Goal: Transaction & Acquisition: Download file/media

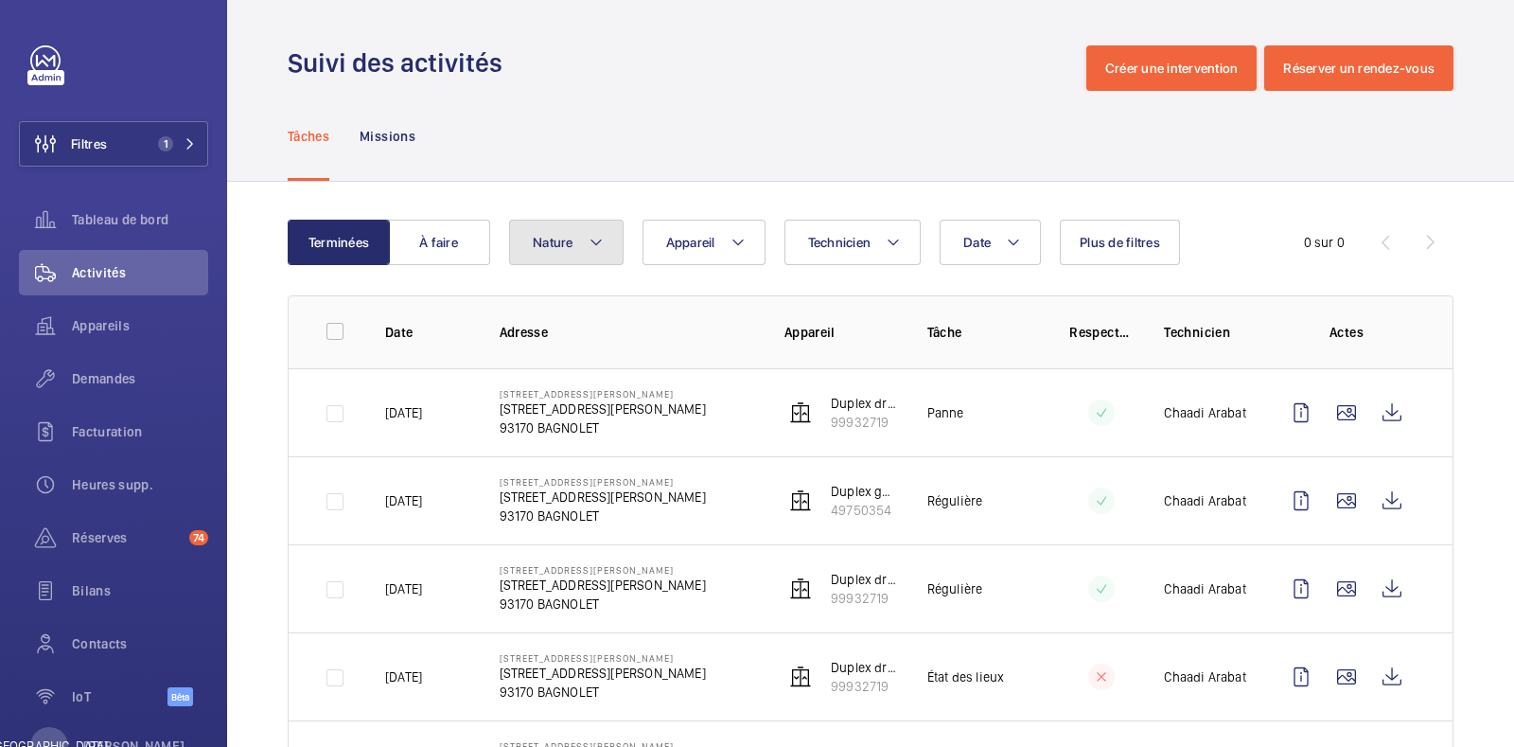
click at [596, 255] on button "Nature" at bounding box center [566, 242] width 114 height 45
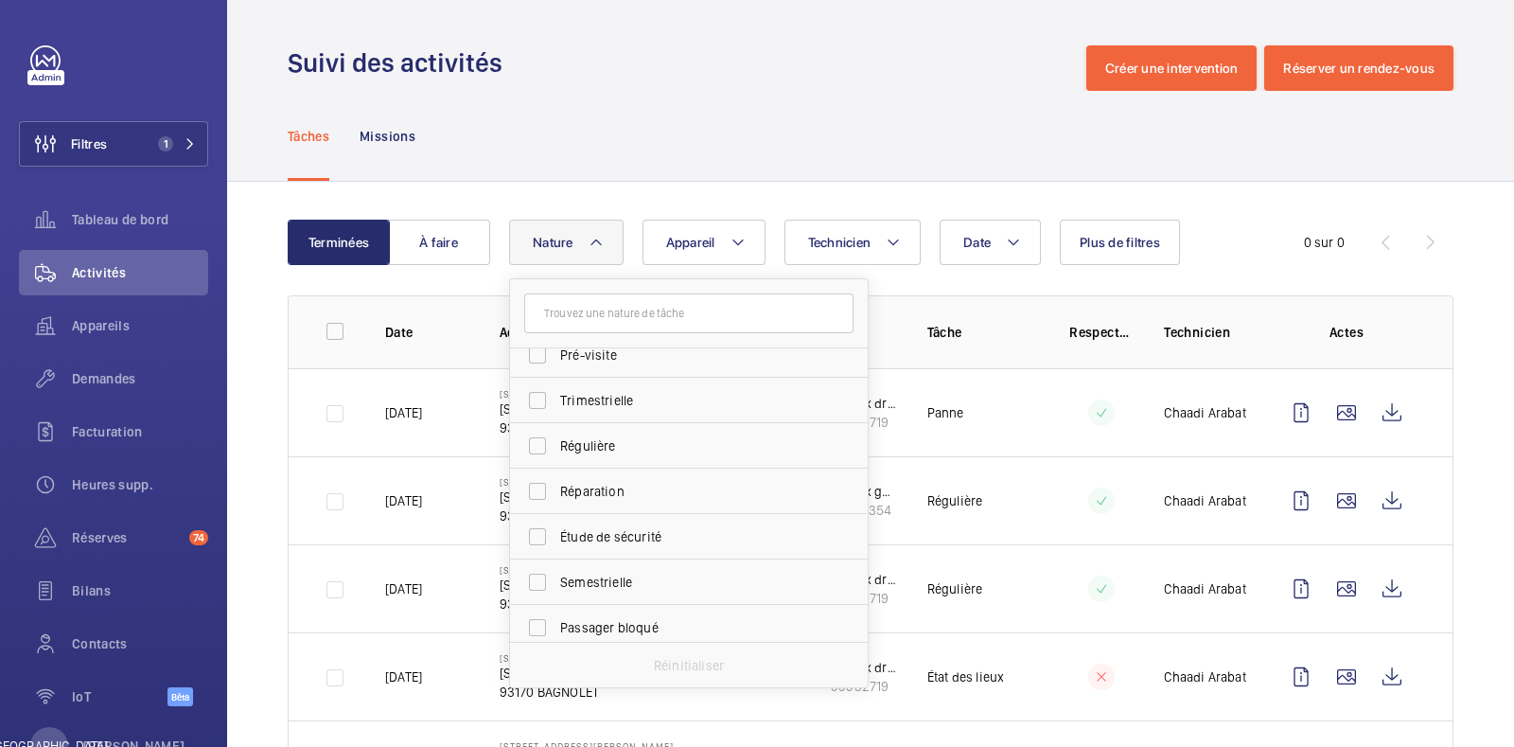
scroll to position [297, 0]
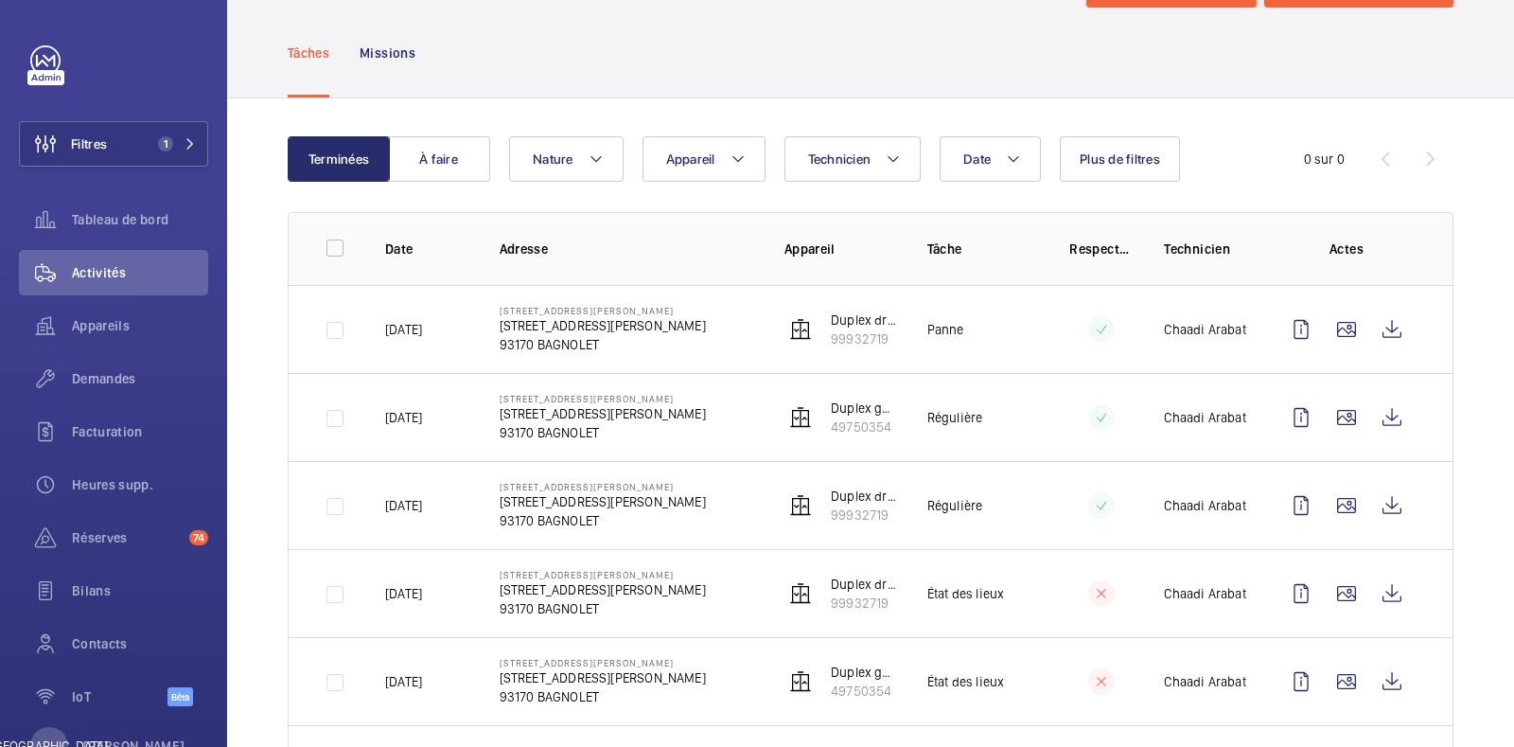
scroll to position [117, 0]
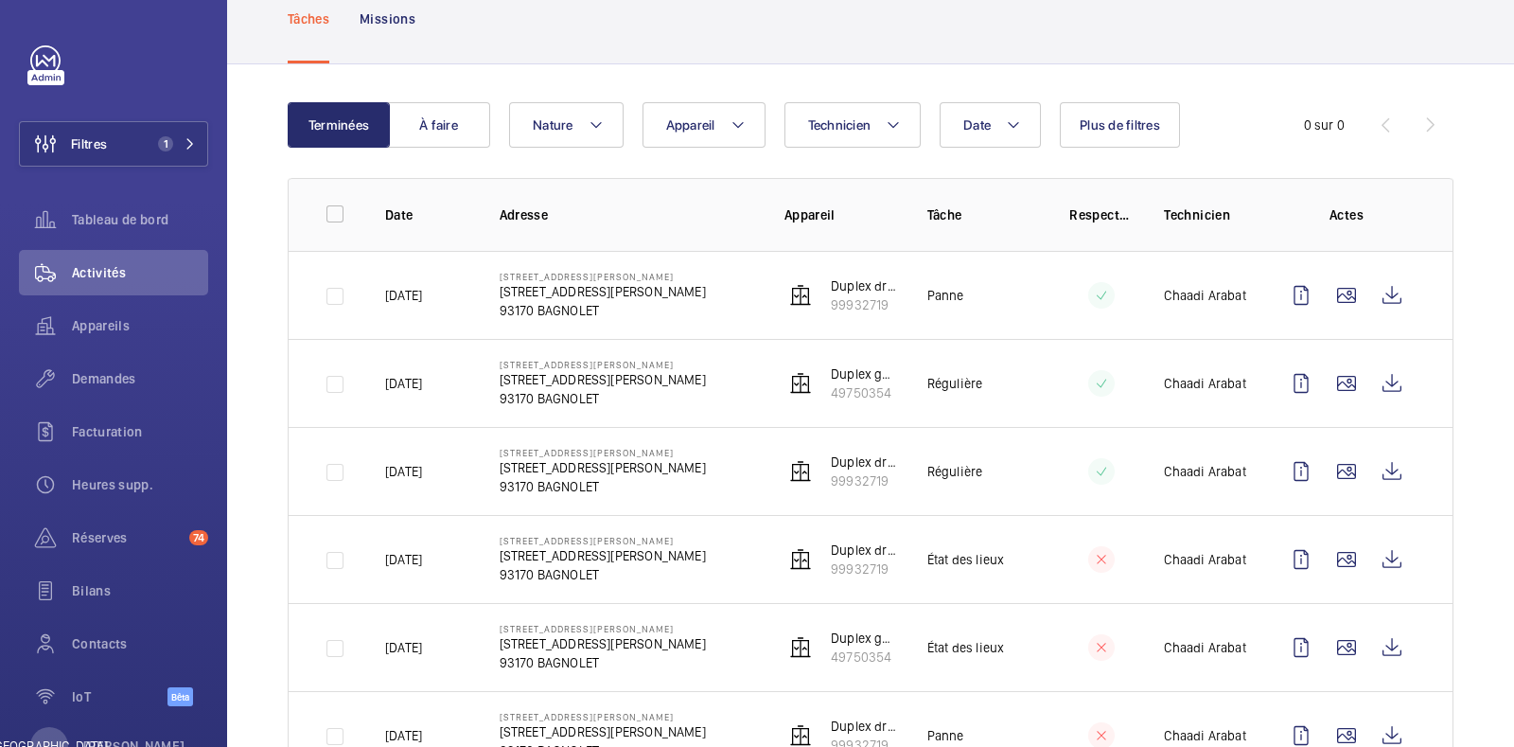
click at [245, 328] on div "Terminées À faire Date Technicien Appareil Nature Plus de filtres 0 sur 0 Date …" at bounding box center [870, 664] width 1287 height 1201
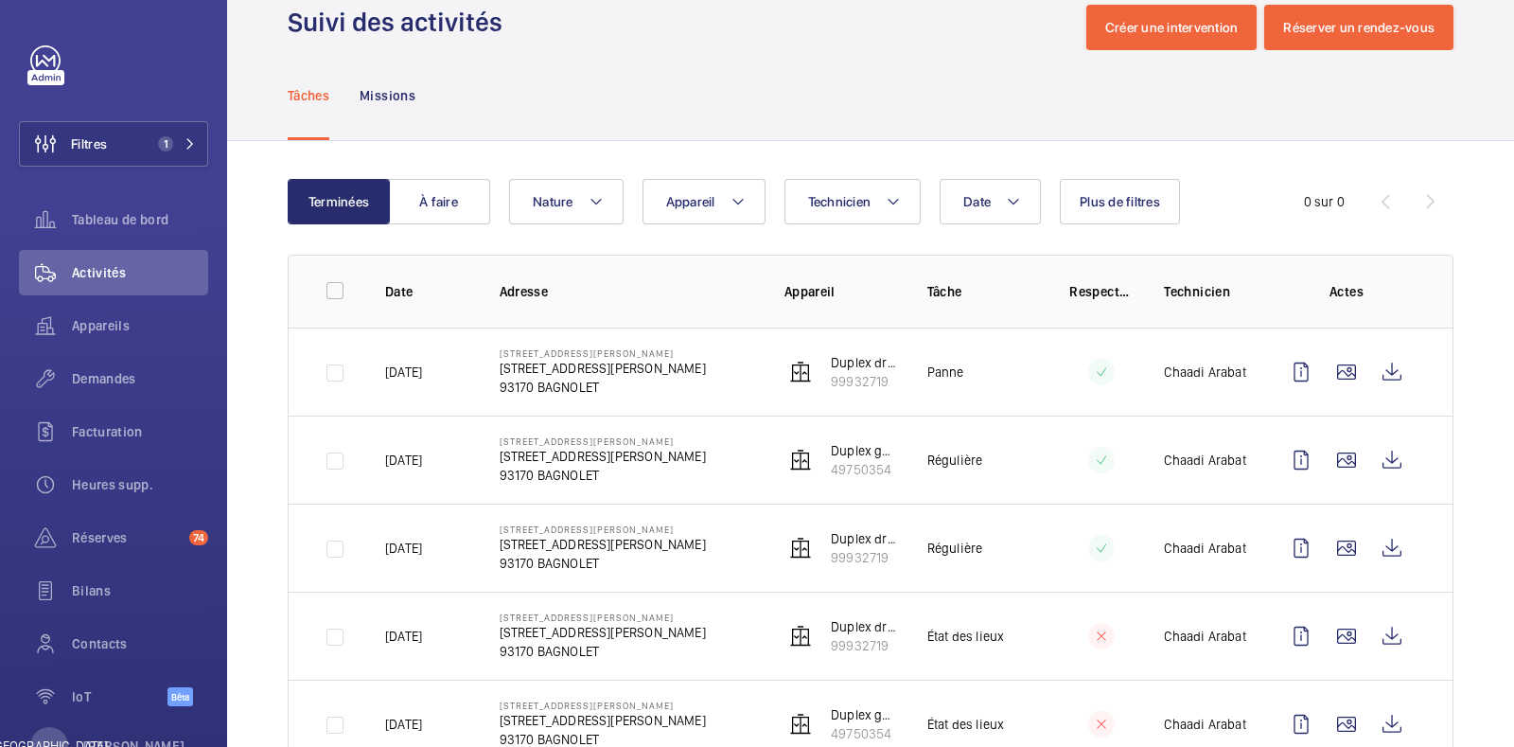
scroll to position [0, 0]
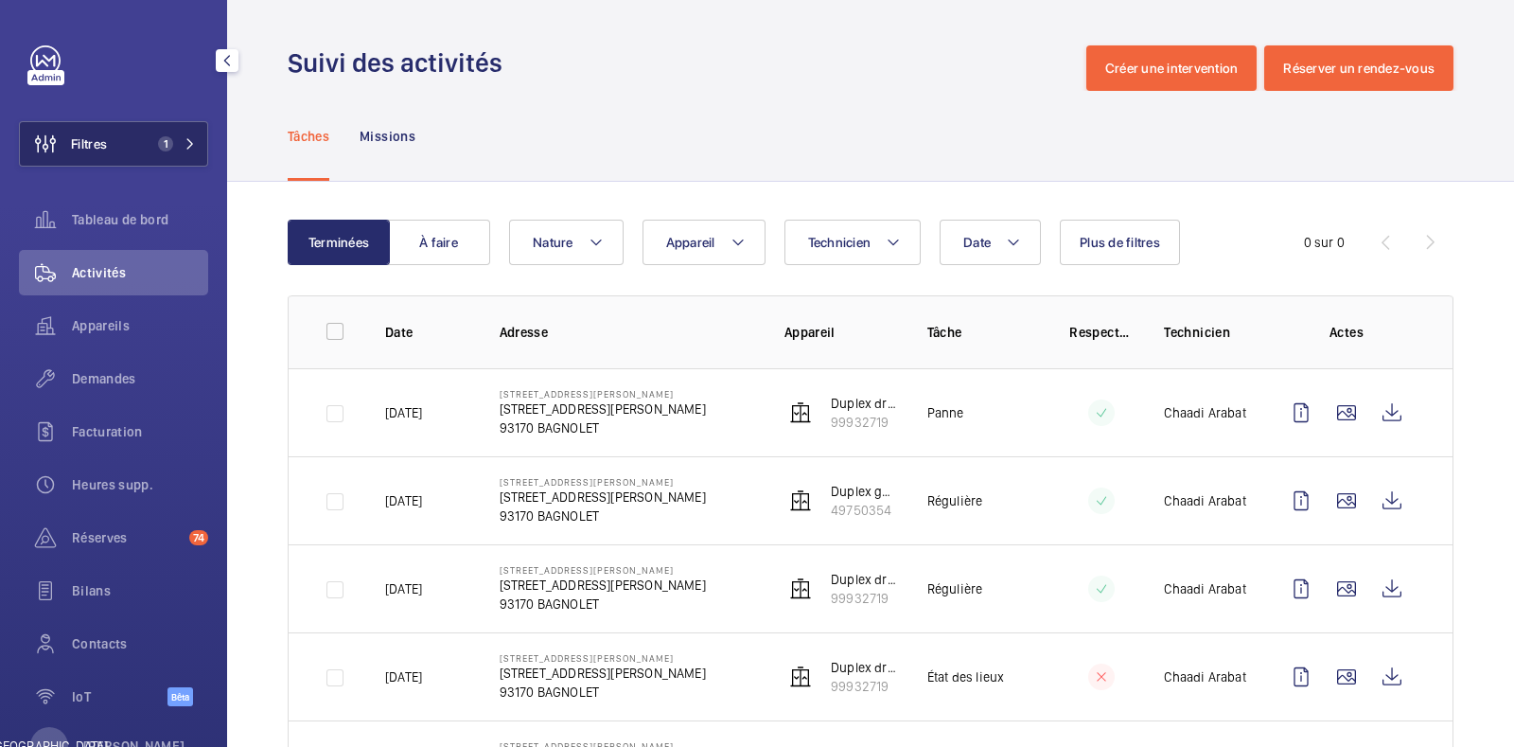
click at [109, 139] on button "Filtres 1" at bounding box center [113, 143] width 189 height 45
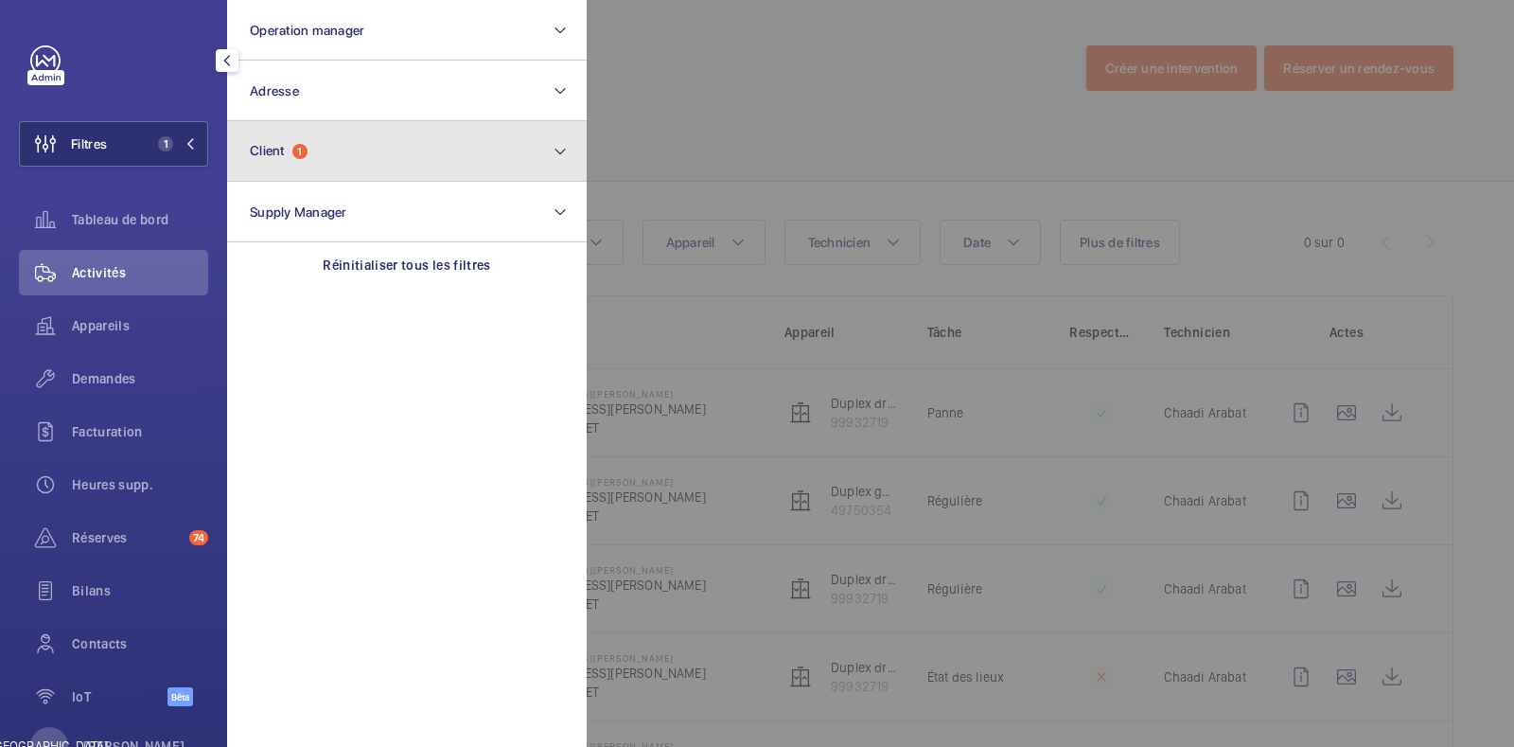
click at [310, 157] on button "Client 1" at bounding box center [407, 151] width 360 height 61
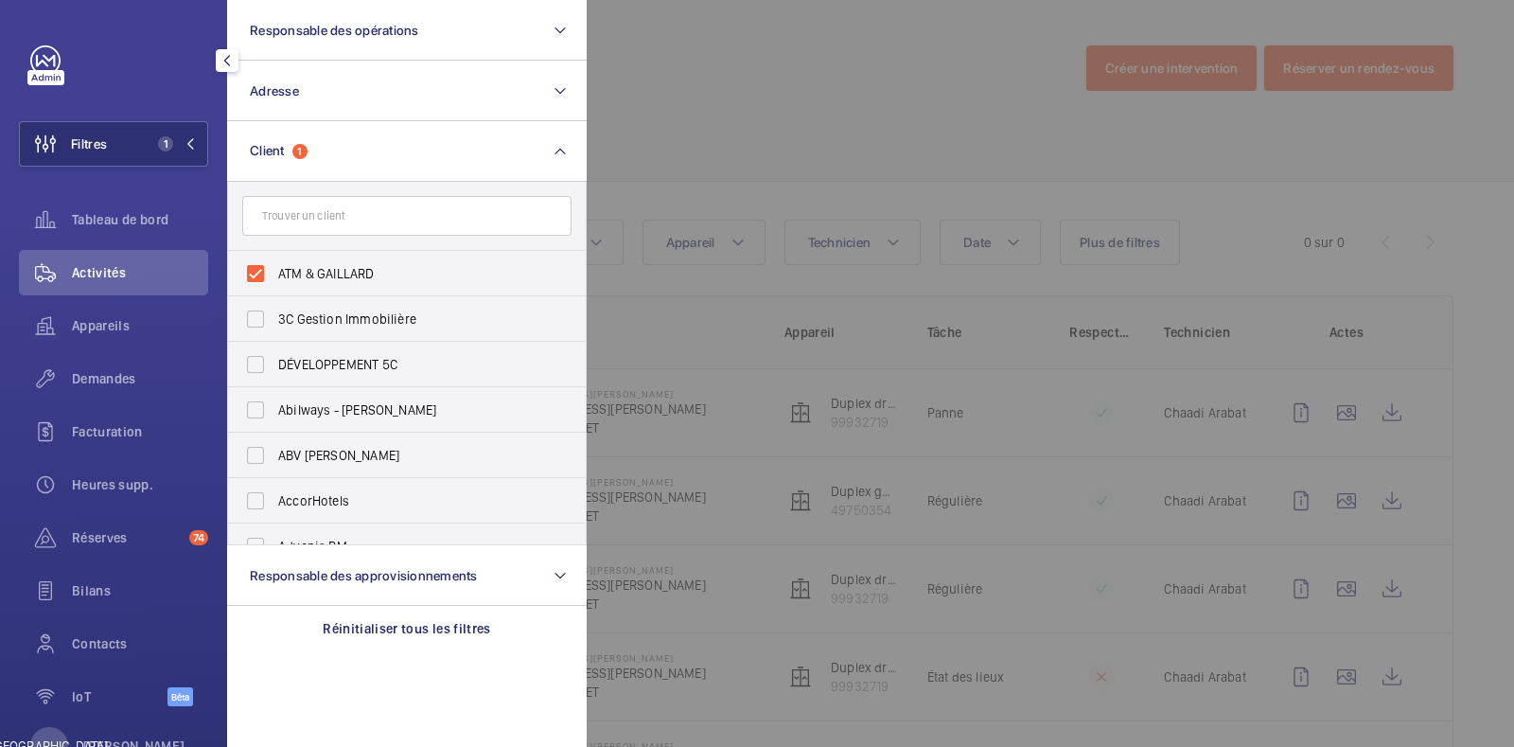
click at [329, 215] on input "text" at bounding box center [406, 216] width 329 height 40
click at [243, 272] on label "ATM & GAILLARD" at bounding box center [392, 273] width 329 height 45
click at [243, 272] on input "ATM & GAILLARD" at bounding box center [256, 274] width 38 height 38
checkbox input "false"
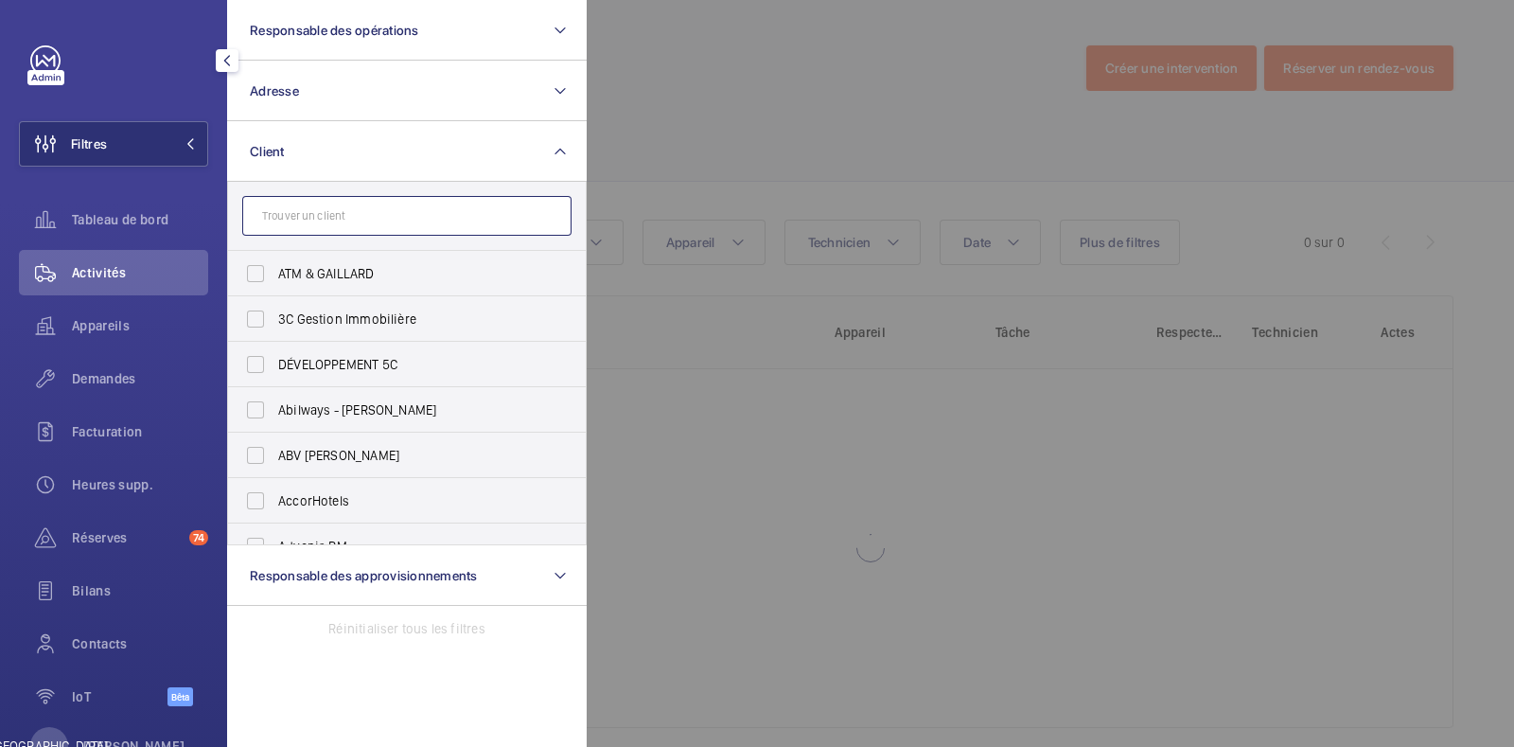
click at [316, 221] on input "text" at bounding box center [406, 216] width 329 height 40
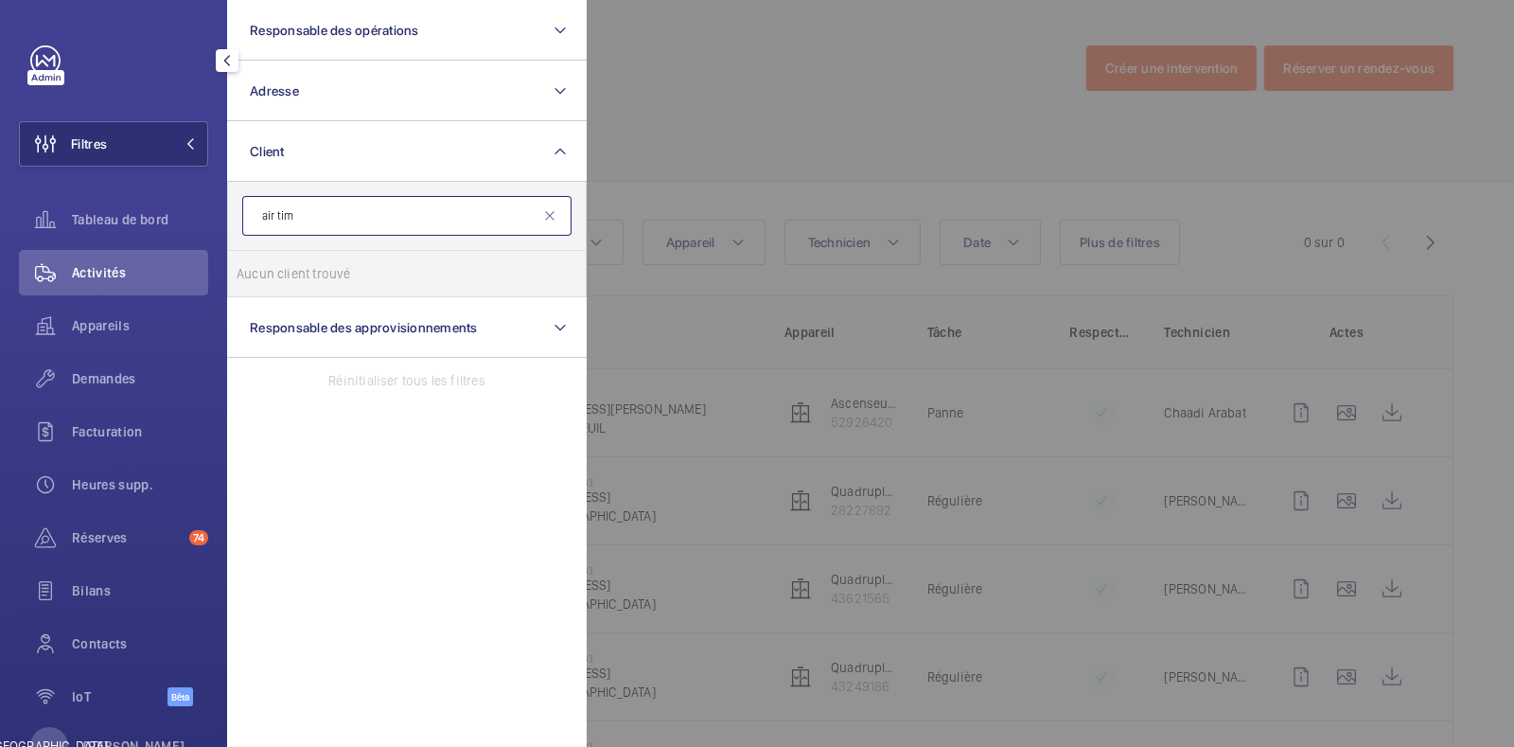
type input "air time"
click at [310, 212] on input "air time" at bounding box center [406, 216] width 329 height 40
click at [213, 225] on div "Filtres Responsable des opérations Adresse Client air time Aucun client trouvé …" at bounding box center [113, 373] width 227 height 747
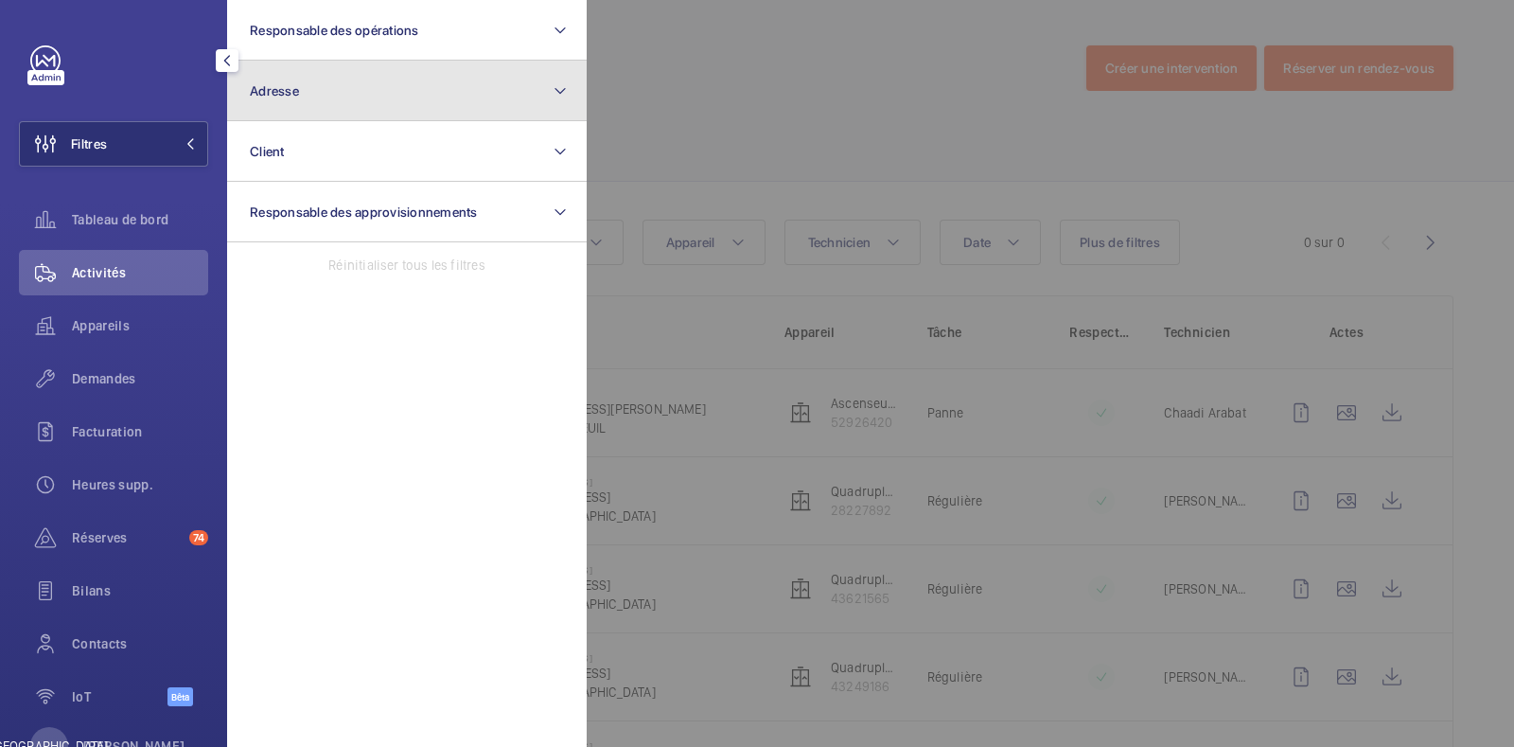
click at [421, 109] on button "Adresse" at bounding box center [407, 91] width 360 height 61
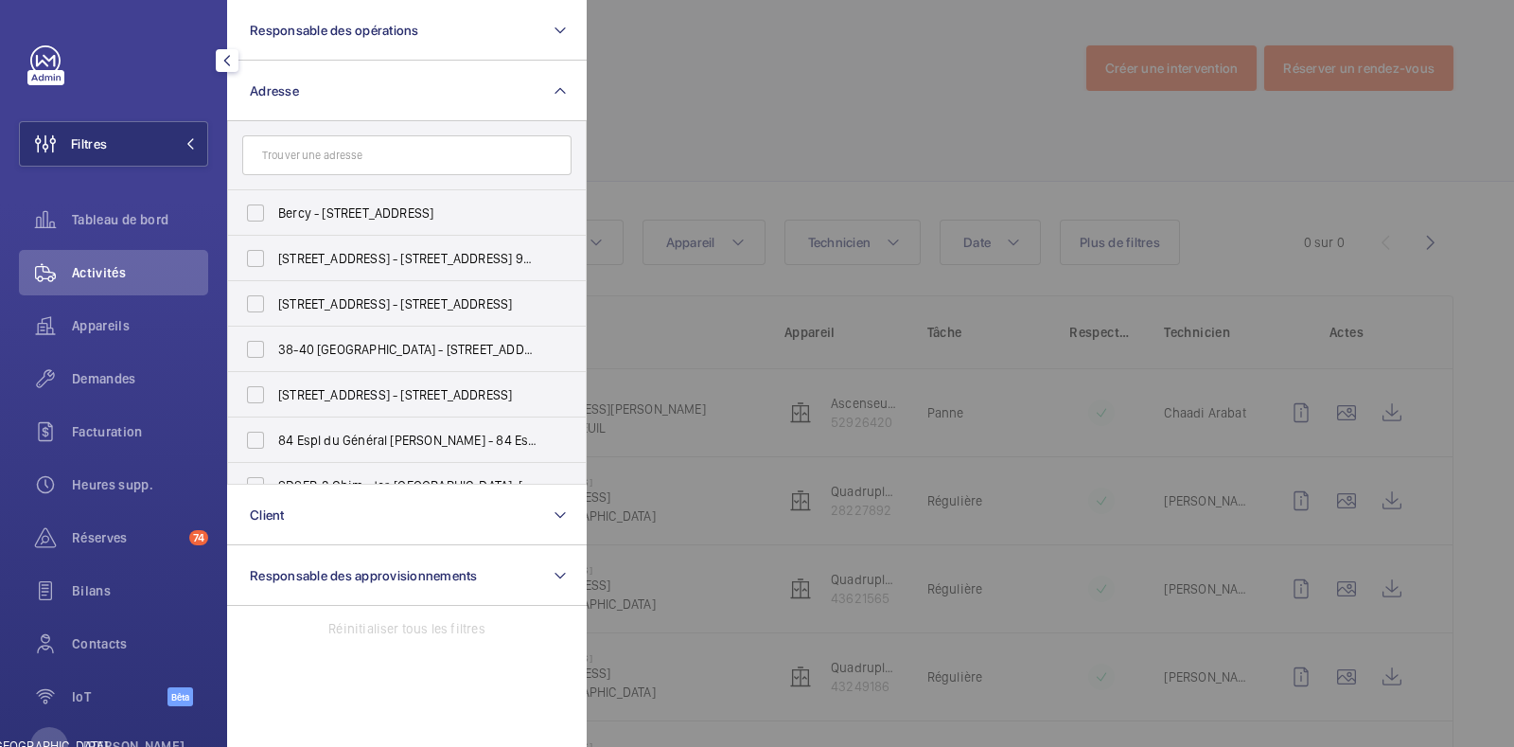
click at [332, 161] on input "text" at bounding box center [406, 155] width 329 height 40
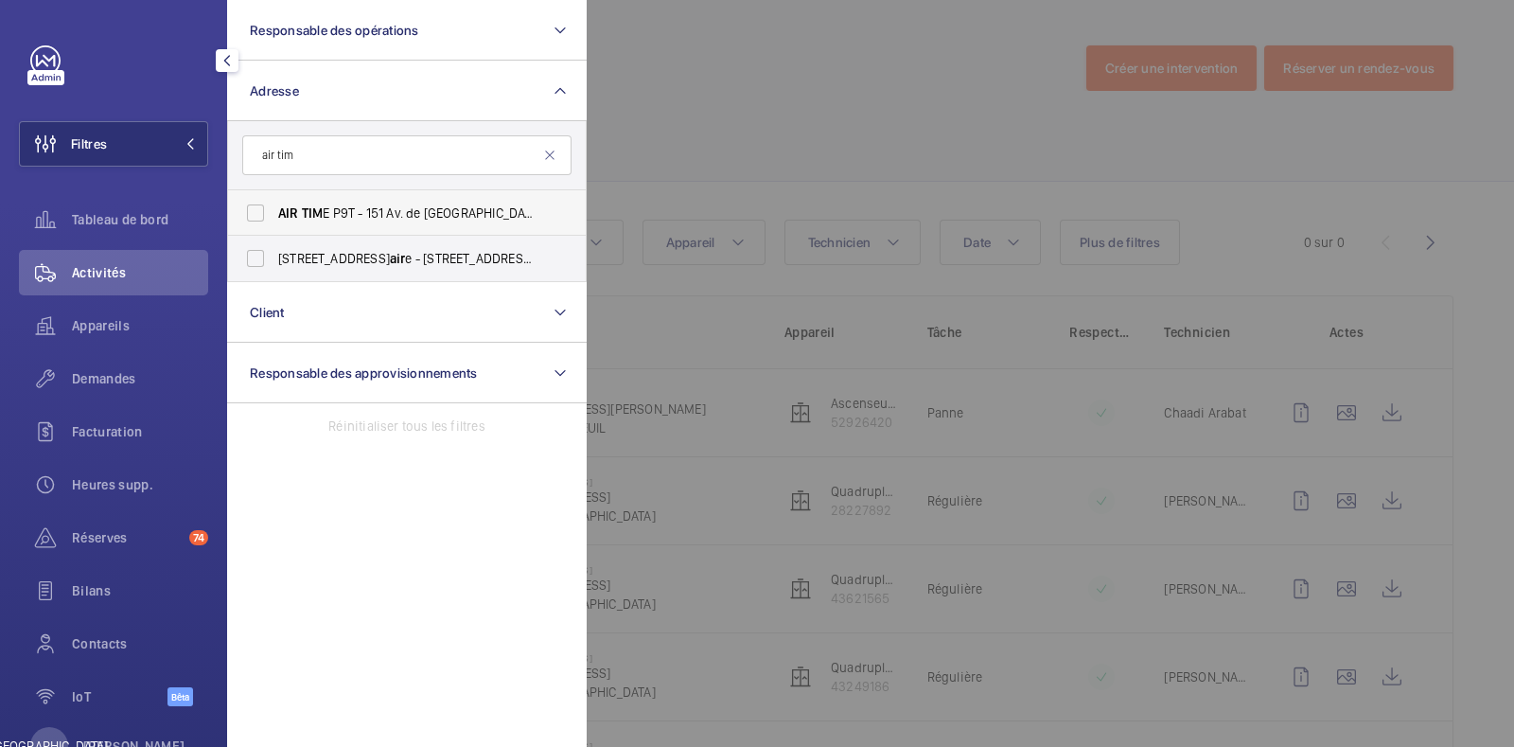
type input "air tim"
click at [257, 213] on label "AIR TIM E P9T - 151 Av. de [GEOGRAPHIC_DATA], [GEOGRAPHIC_DATA] 75013" at bounding box center [392, 212] width 329 height 45
click at [257, 213] on input "AIR TIM E P9T - 151 Av. de [GEOGRAPHIC_DATA], [GEOGRAPHIC_DATA] 75013" at bounding box center [256, 213] width 38 height 38
checkbox input "true"
click at [98, 283] on div "Activités" at bounding box center [113, 272] width 189 height 45
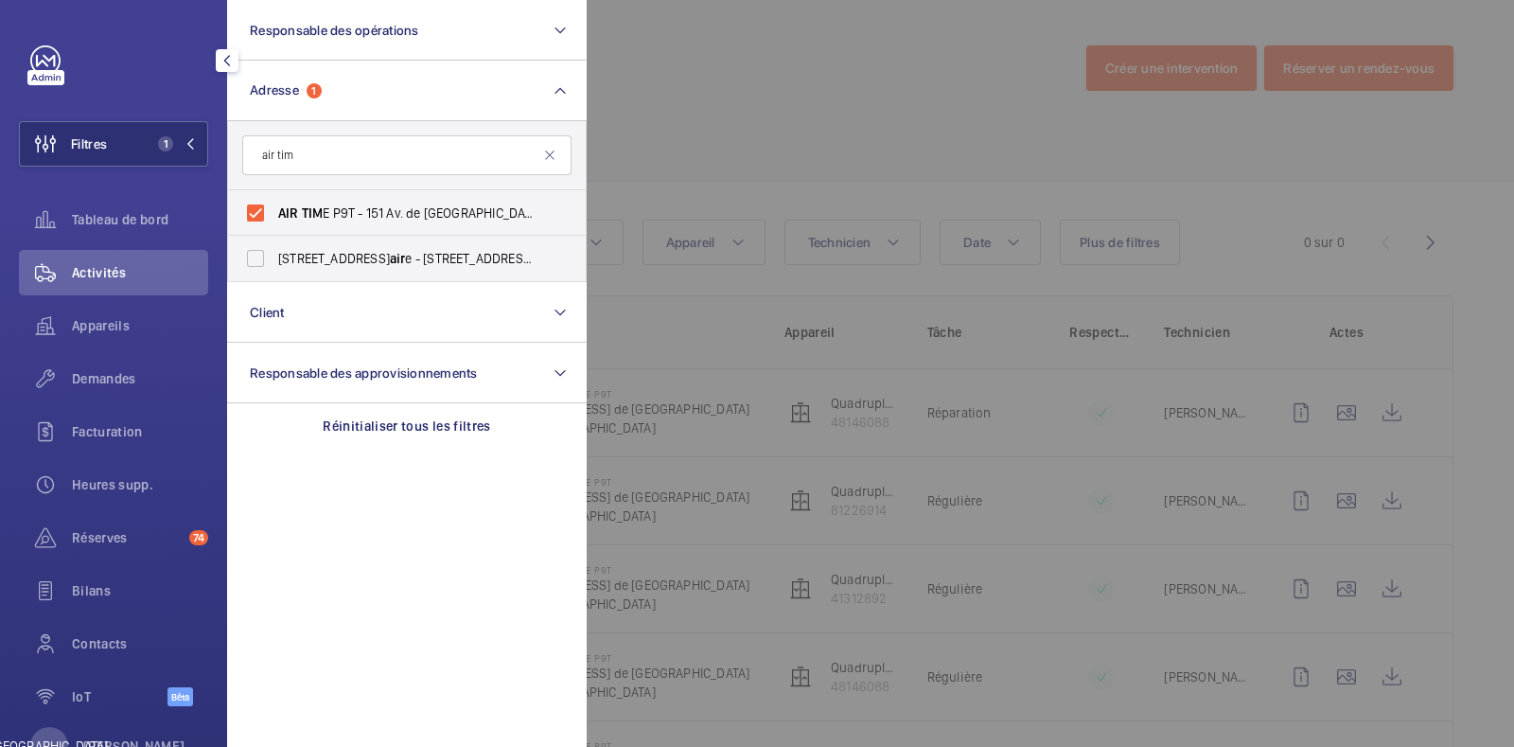
click at [801, 86] on div at bounding box center [1344, 373] width 1514 height 747
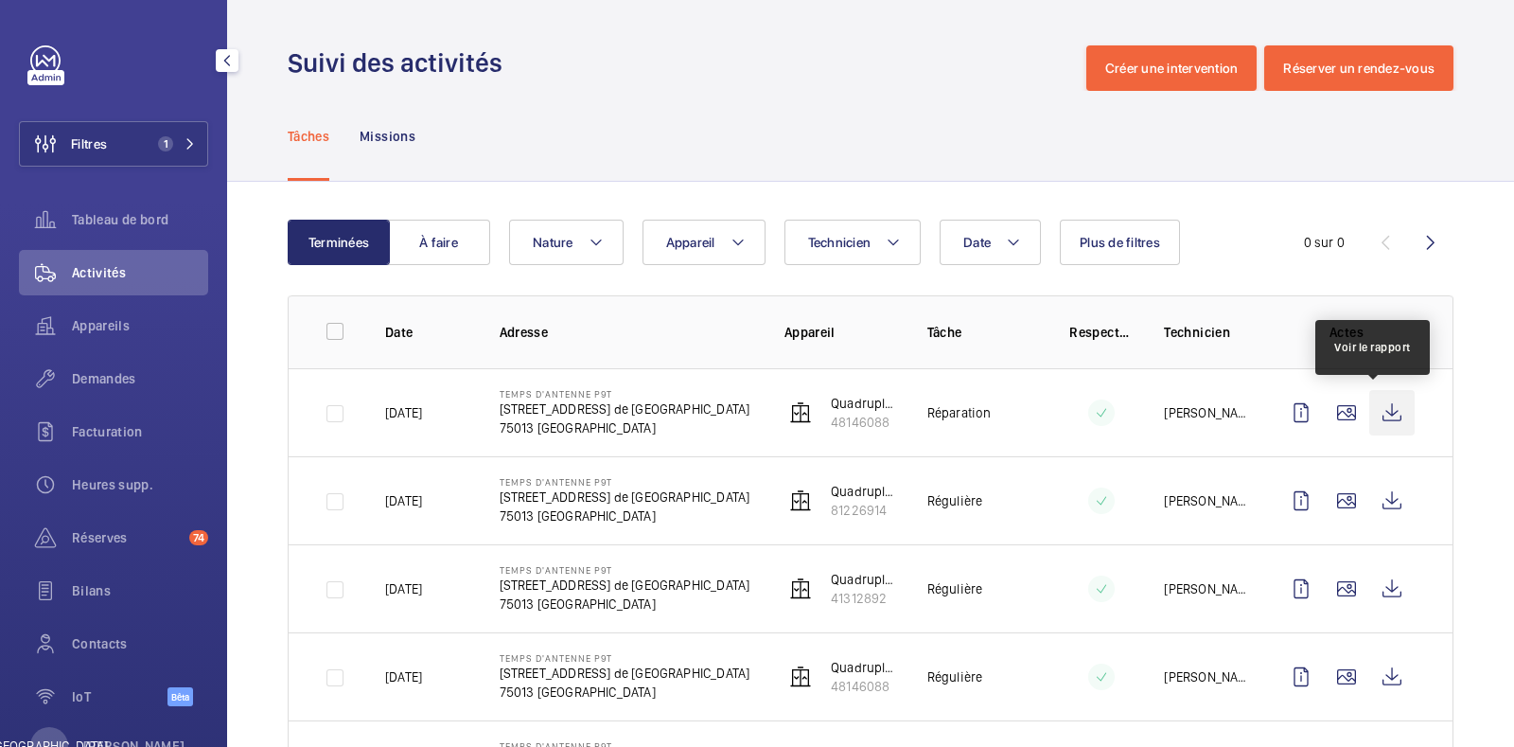
click at [1386, 406] on wm-front-icon-button at bounding box center [1391, 412] width 45 height 45
click at [161, 284] on div "Activités" at bounding box center [113, 272] width 189 height 45
click at [90, 275] on font "Activités" at bounding box center [99, 272] width 54 height 15
click at [126, 267] on font "Activités" at bounding box center [99, 272] width 54 height 15
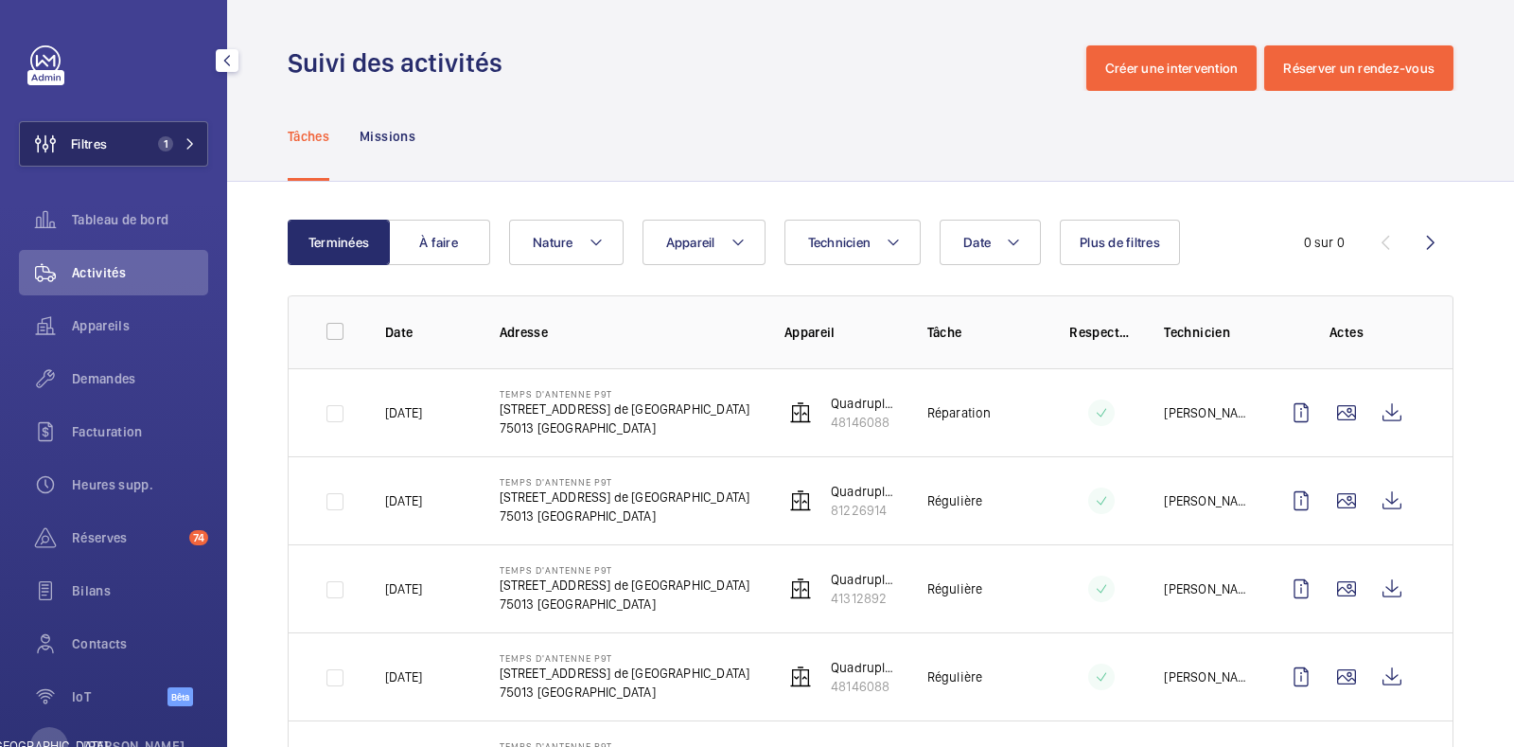
click at [118, 140] on button "Filtres 1" at bounding box center [113, 143] width 189 height 45
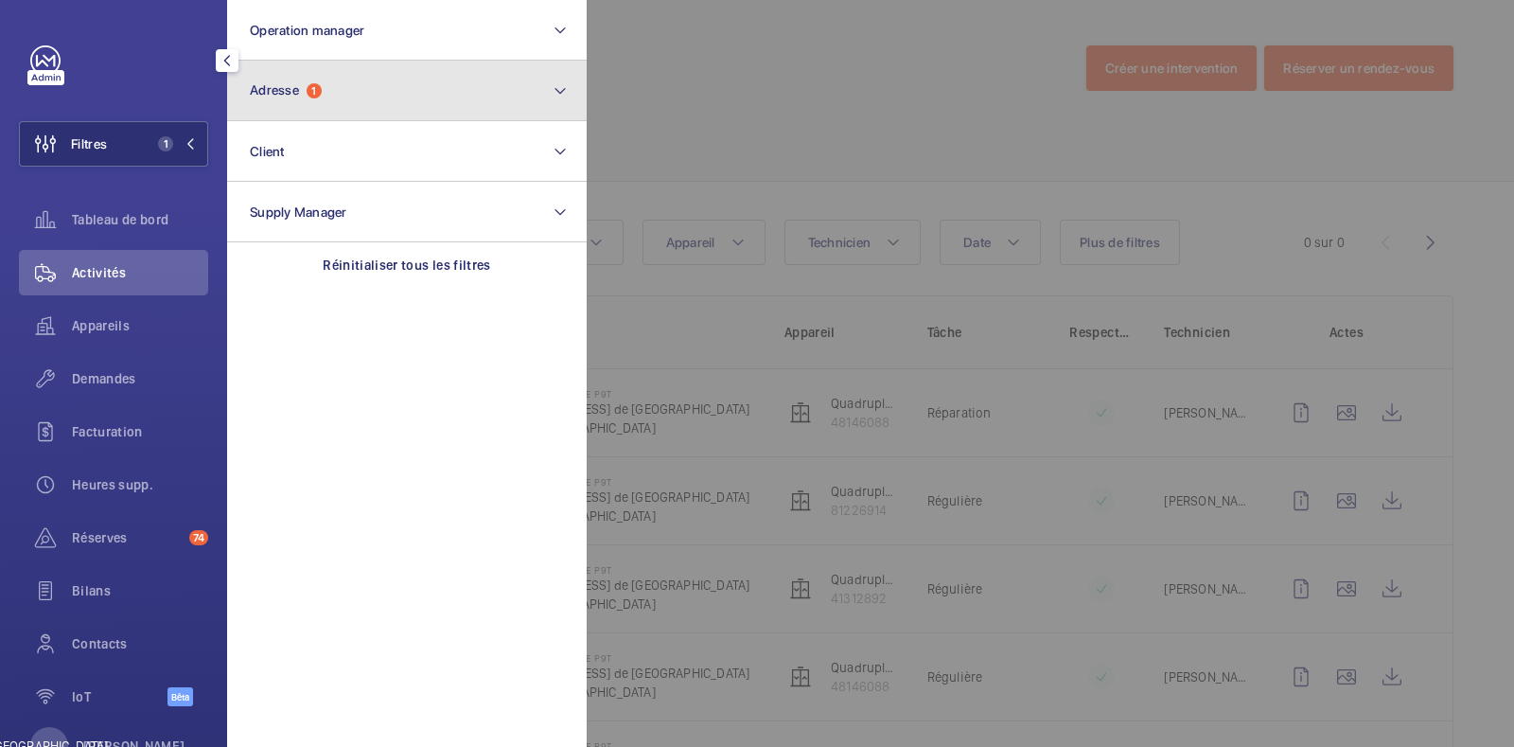
click at [355, 101] on button "Adresse 1" at bounding box center [407, 91] width 360 height 61
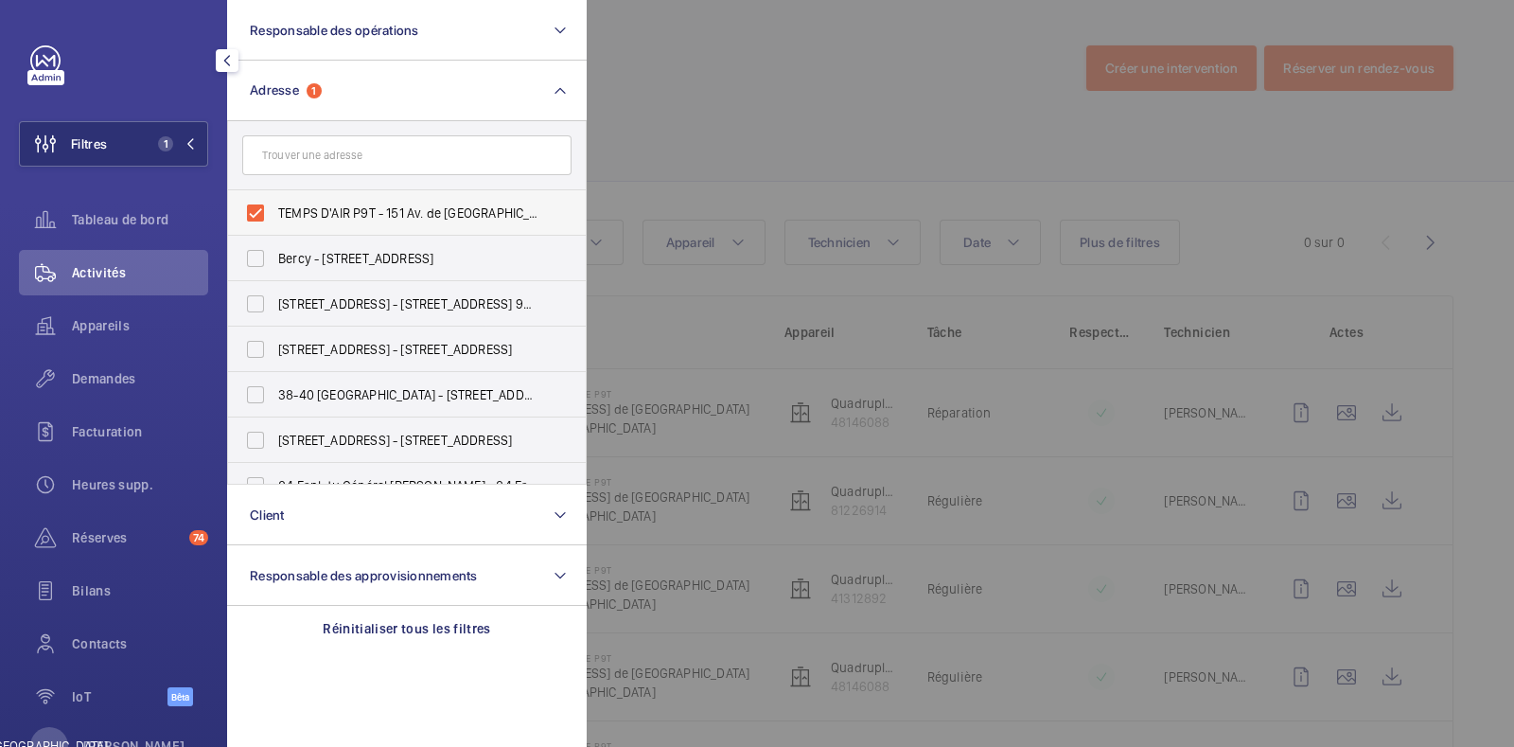
click at [260, 205] on label "TEMPS D'AIR P9T - 151 Av. de [GEOGRAPHIC_DATA], [GEOGRAPHIC_DATA] 75013" at bounding box center [392, 212] width 329 height 45
click at [260, 205] on input "TEMPS D'AIR P9T - 151 Av. de [GEOGRAPHIC_DATA], [GEOGRAPHIC_DATA] 75013" at bounding box center [256, 213] width 38 height 38
checkbox input "false"
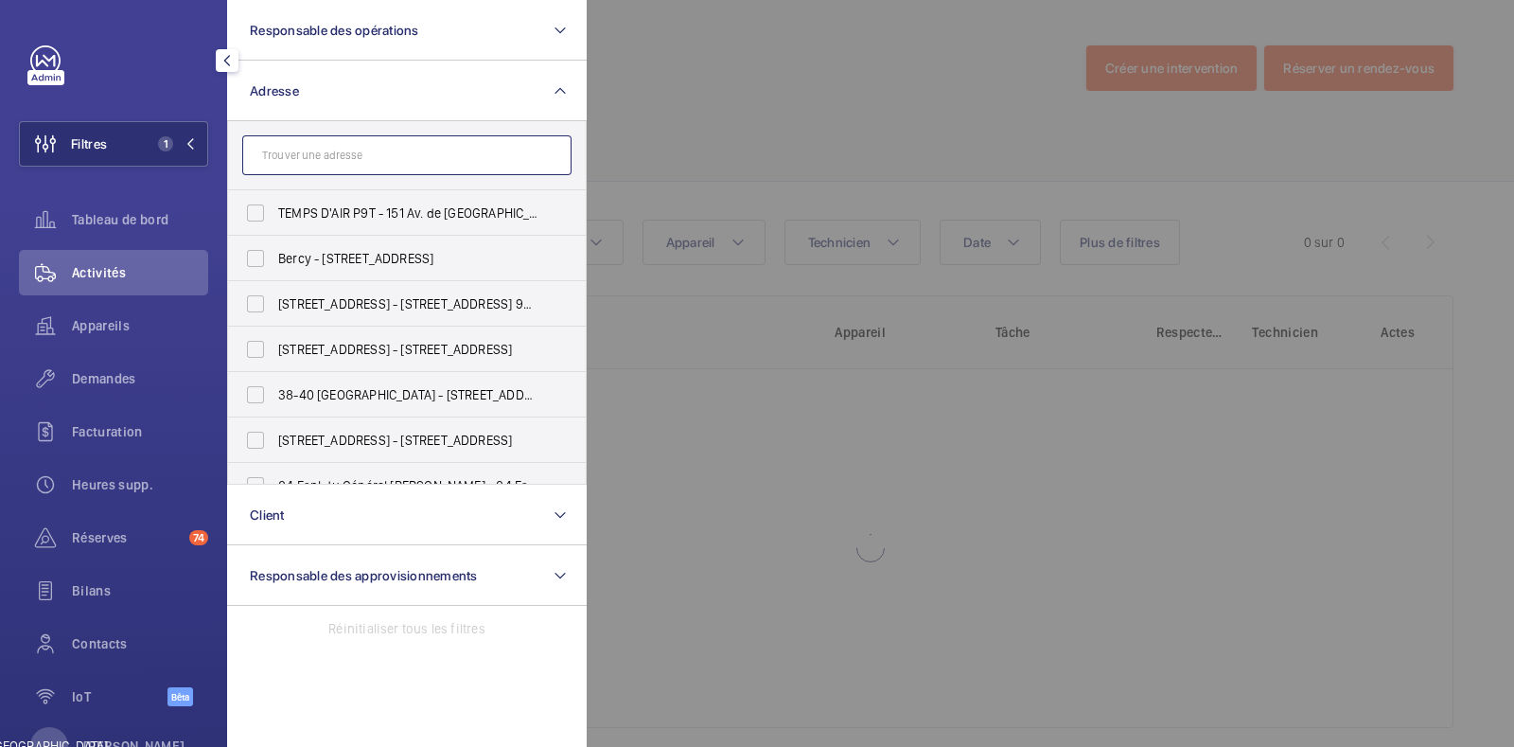
click at [338, 153] on input "text" at bounding box center [406, 155] width 329 height 40
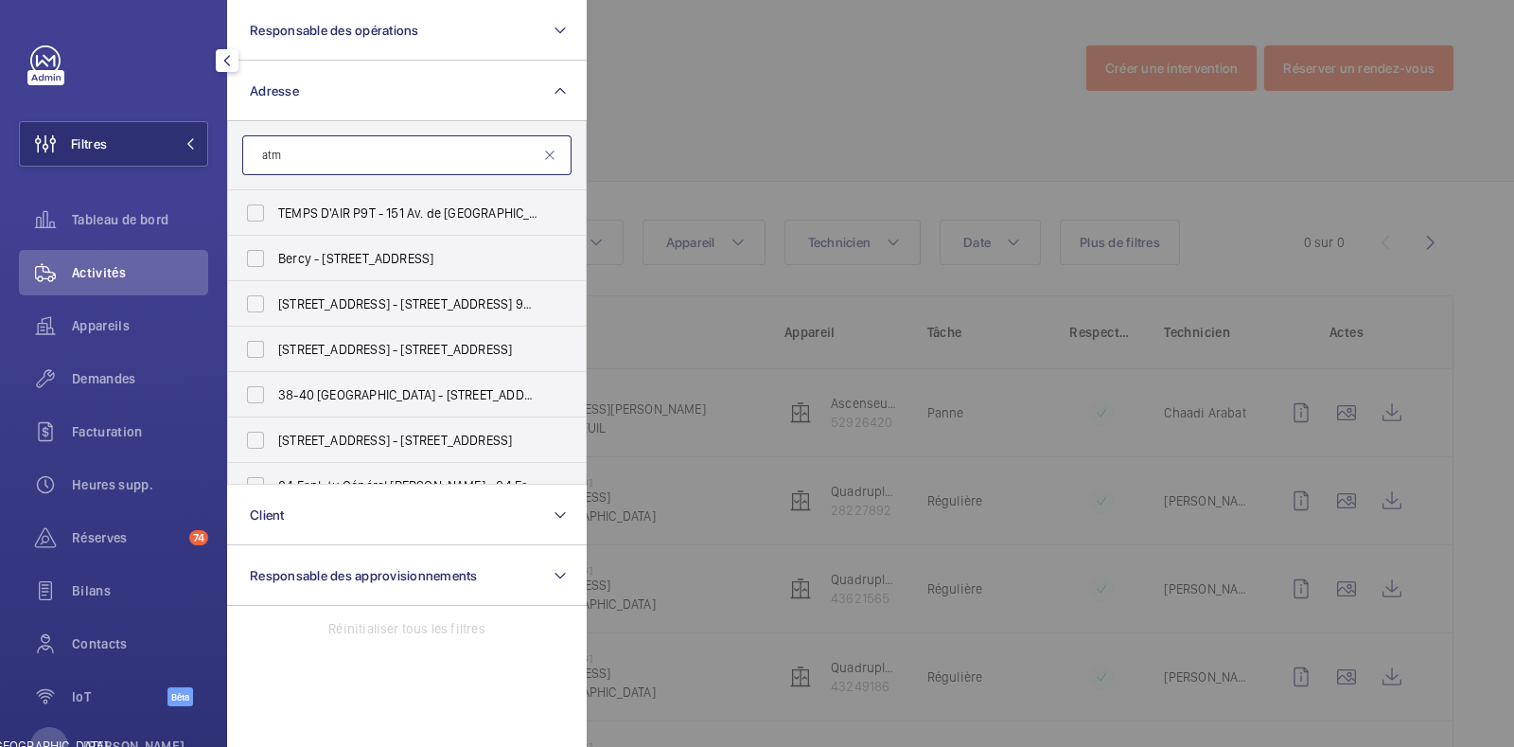
type input "atm"
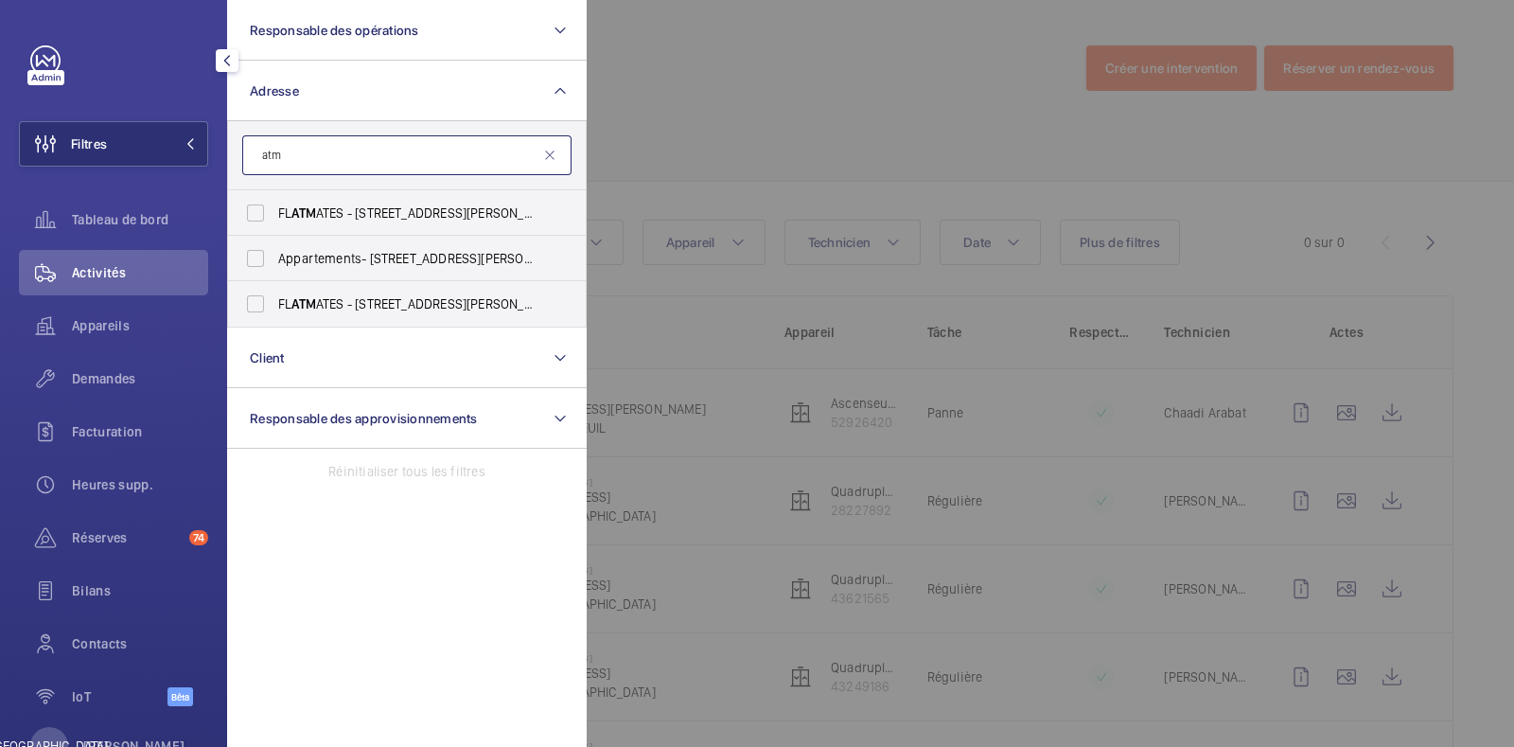
drag, startPoint x: 329, startPoint y: 156, endPoint x: 256, endPoint y: 148, distance: 73.3
click at [256, 148] on input "atm" at bounding box center [406, 155] width 329 height 40
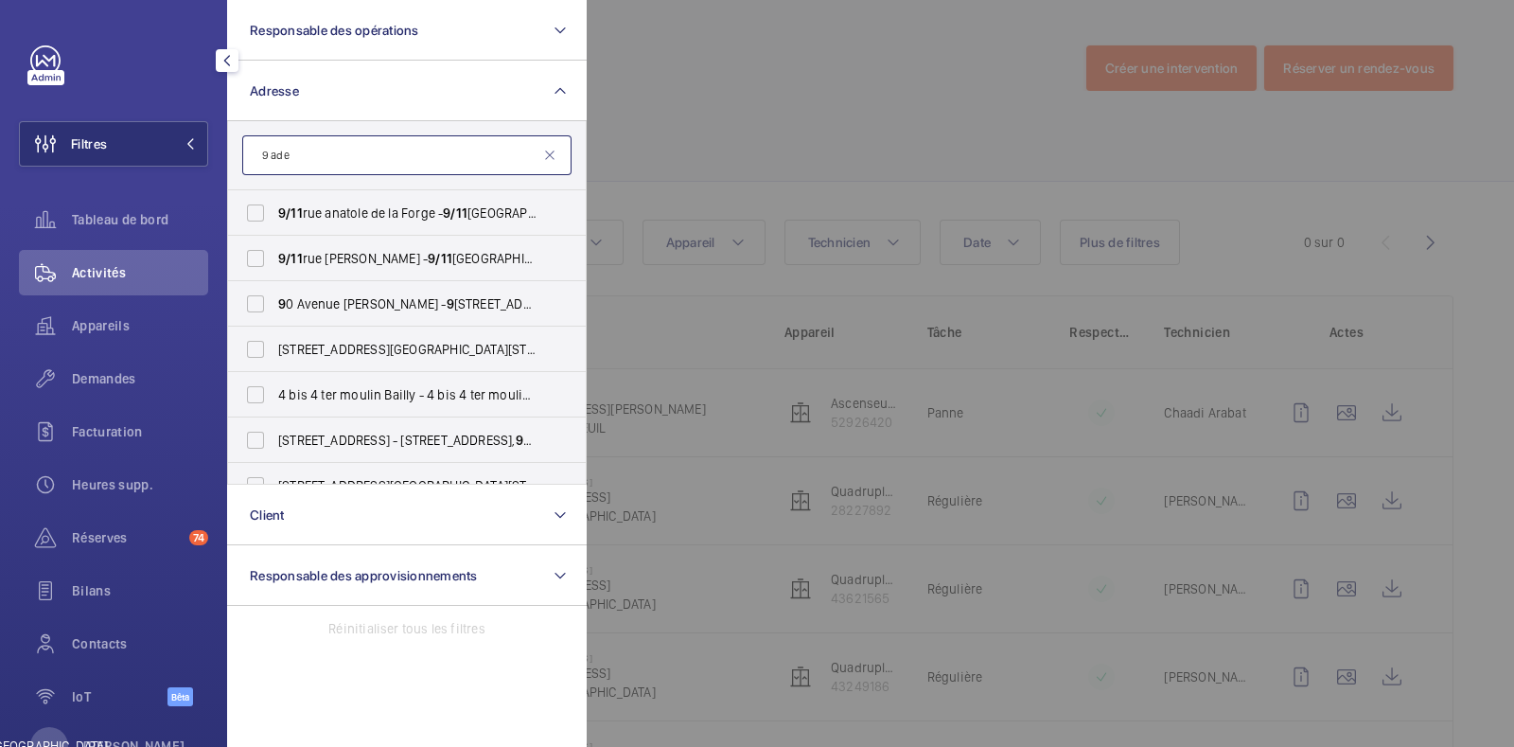
type input "9 adel"
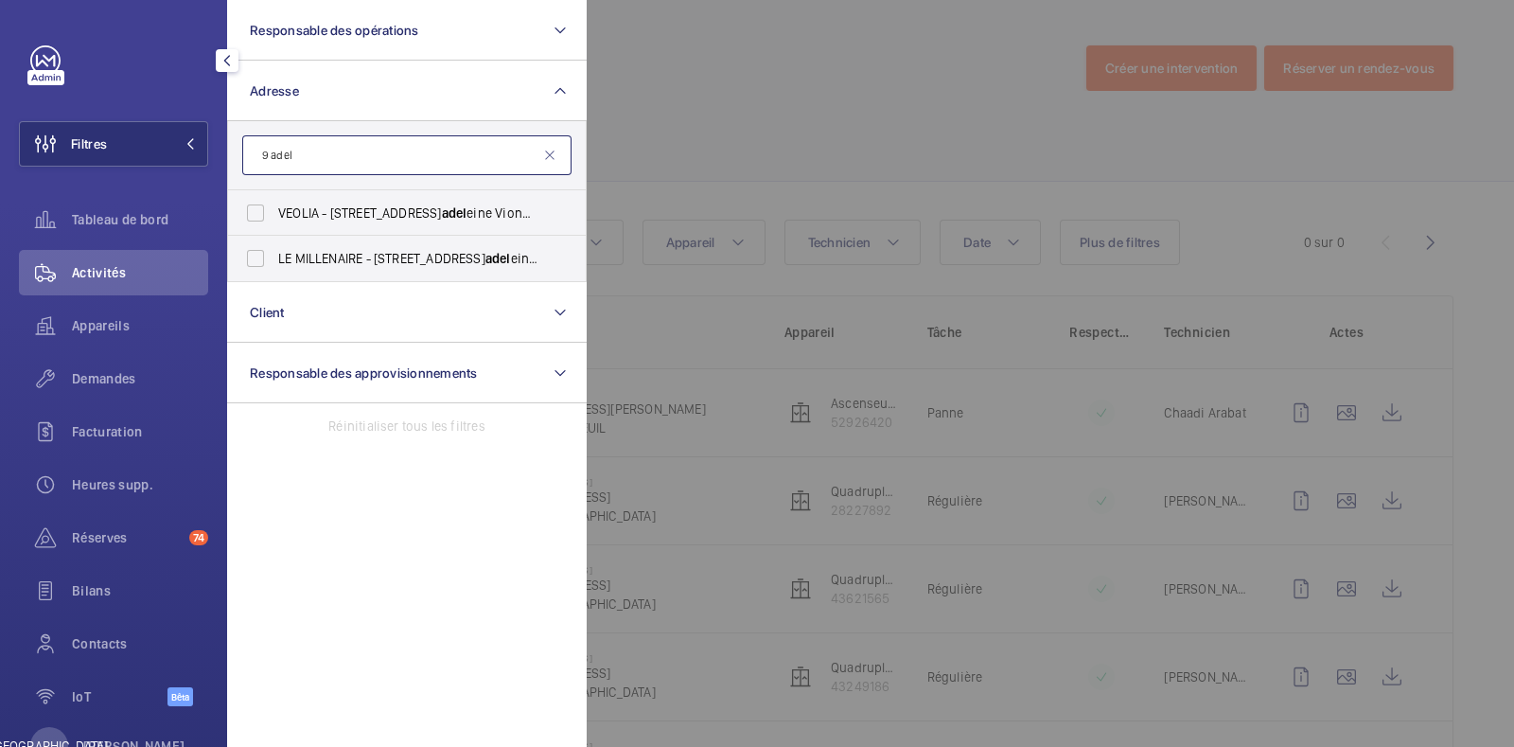
drag, startPoint x: 342, startPoint y: 153, endPoint x: 211, endPoint y: 161, distance: 130.8
click at [211, 161] on div "Filtres Responsable des opérations Adresse 9 adel VEOLIA - [STREET_ADDRESS] 9 3…" at bounding box center [113, 373] width 227 height 747
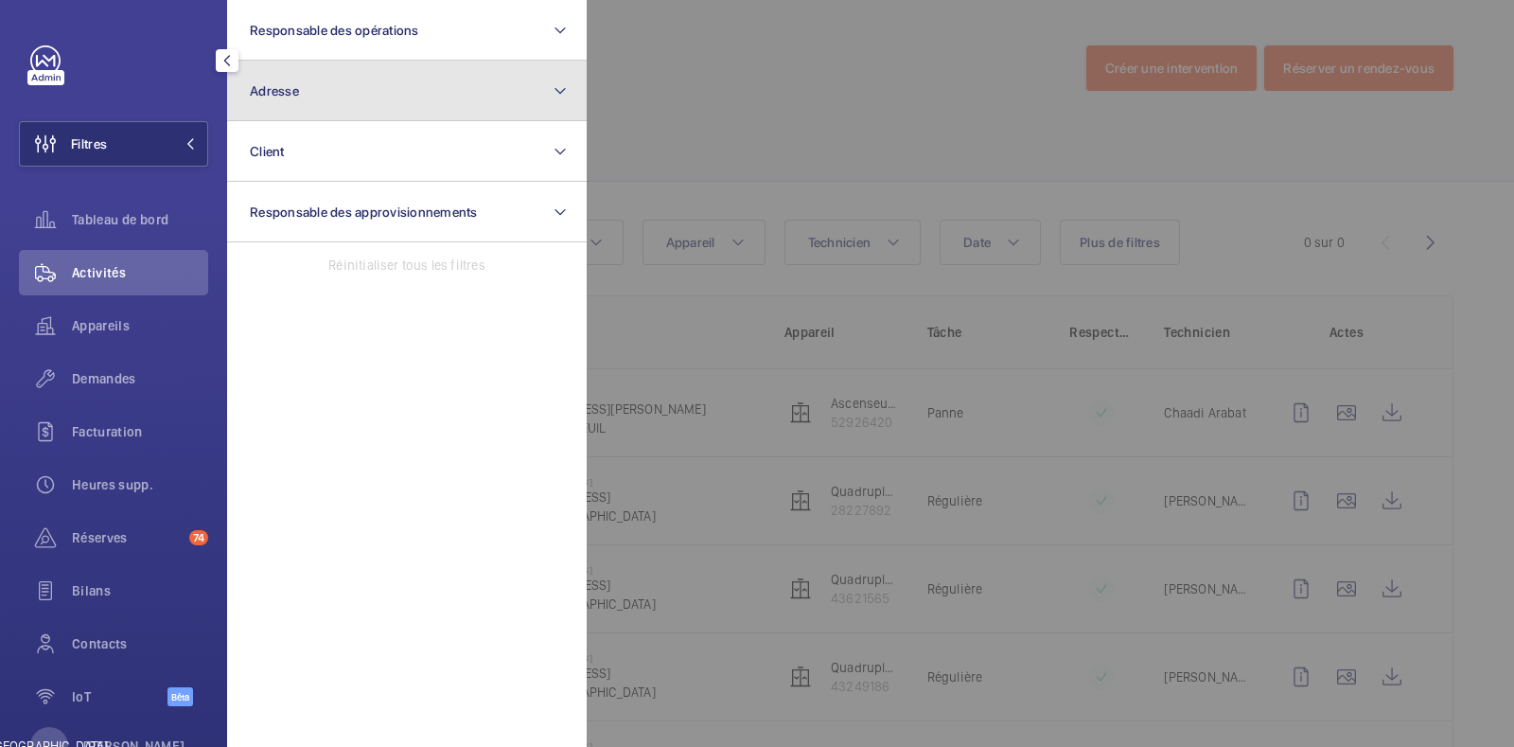
click at [397, 108] on button "Adresse" at bounding box center [407, 91] width 360 height 61
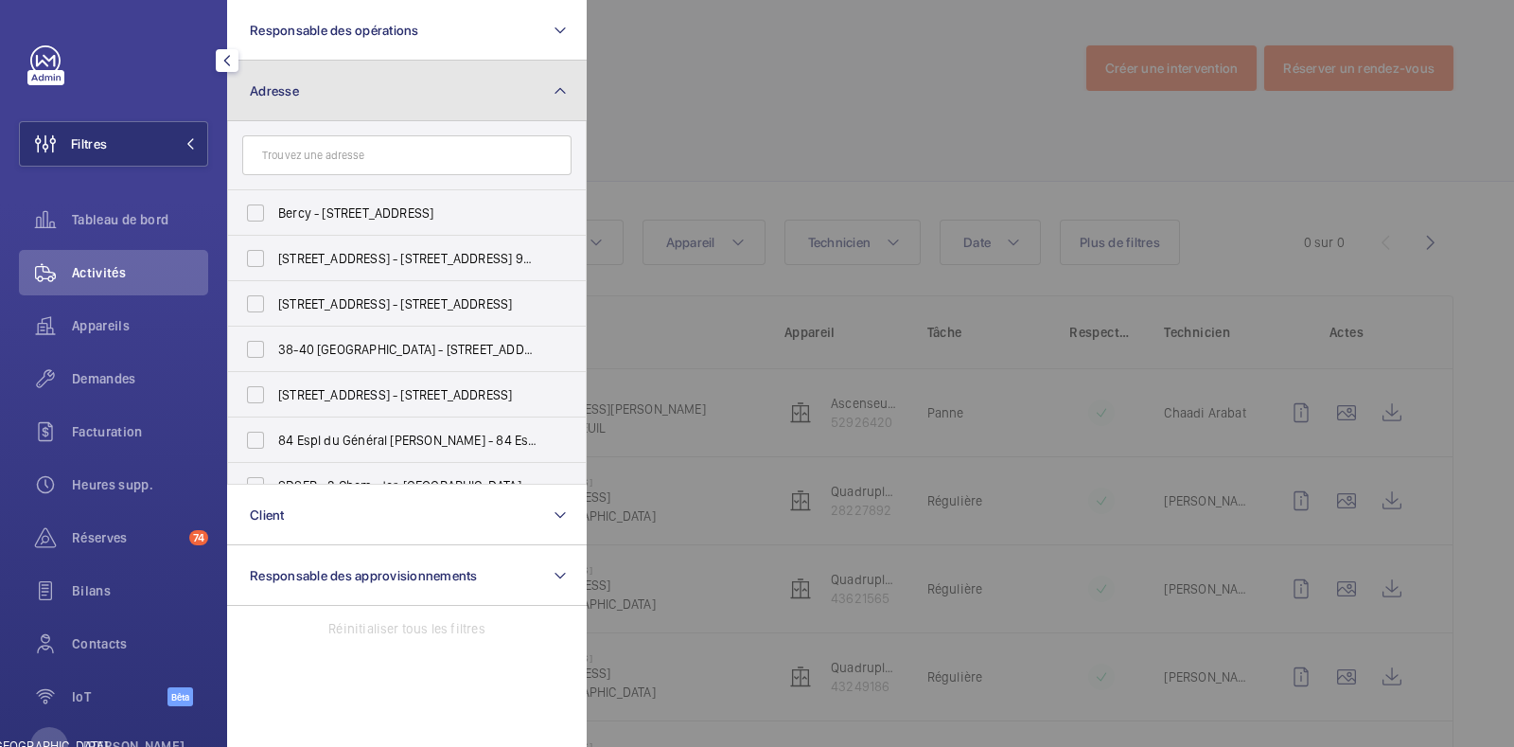
click at [389, 107] on button "Adresse" at bounding box center [407, 91] width 360 height 61
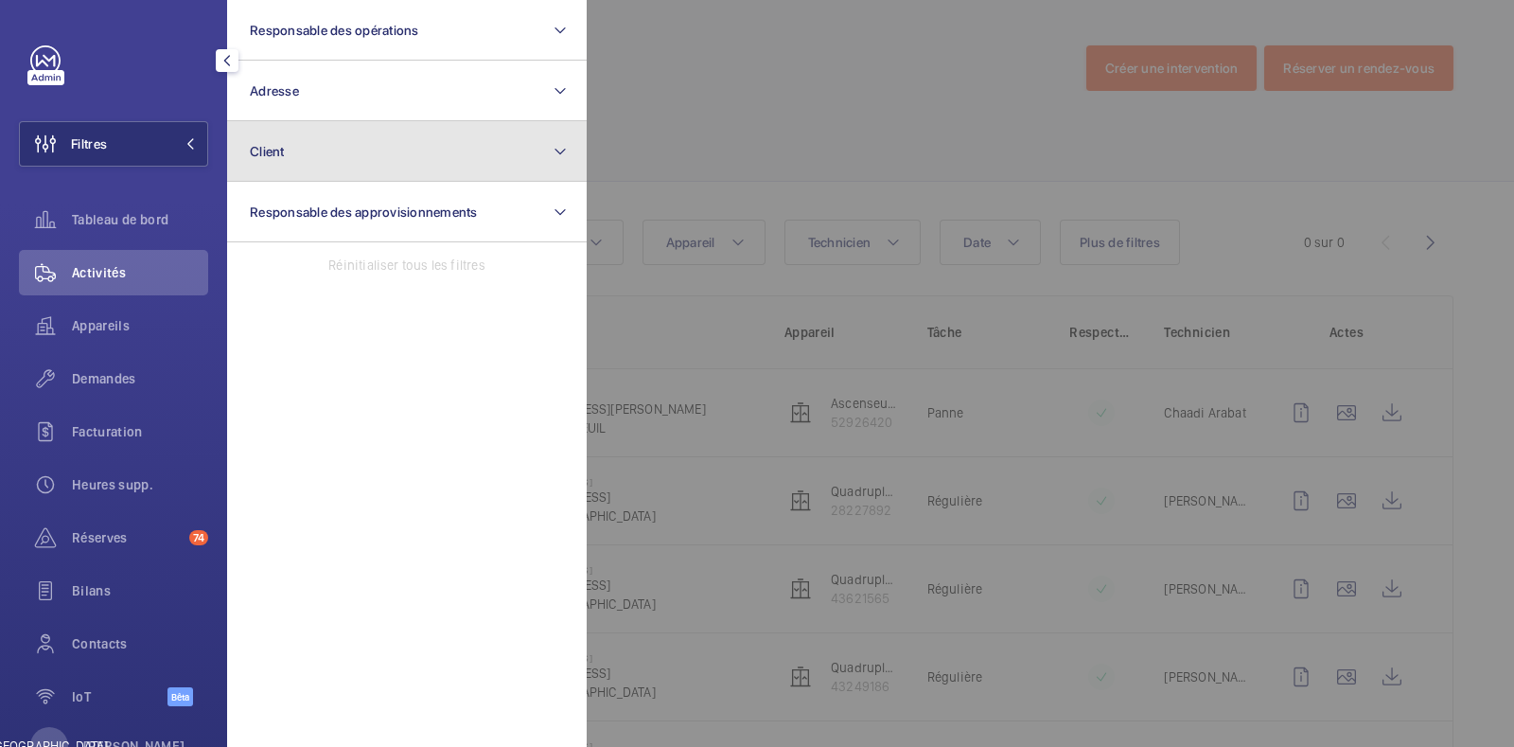
click at [340, 165] on button "Client" at bounding box center [407, 151] width 360 height 61
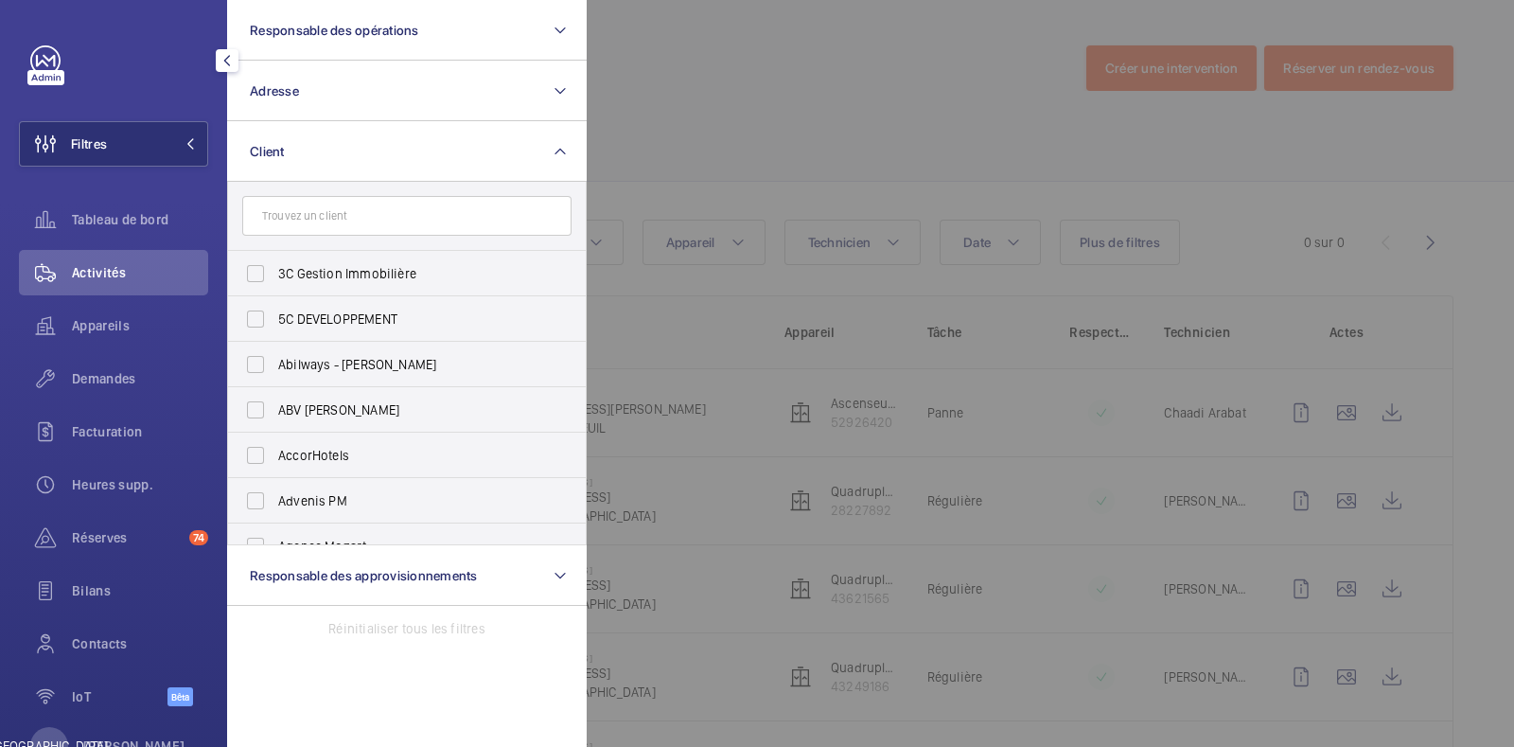
click at [314, 218] on input "text" at bounding box center [406, 216] width 329 height 40
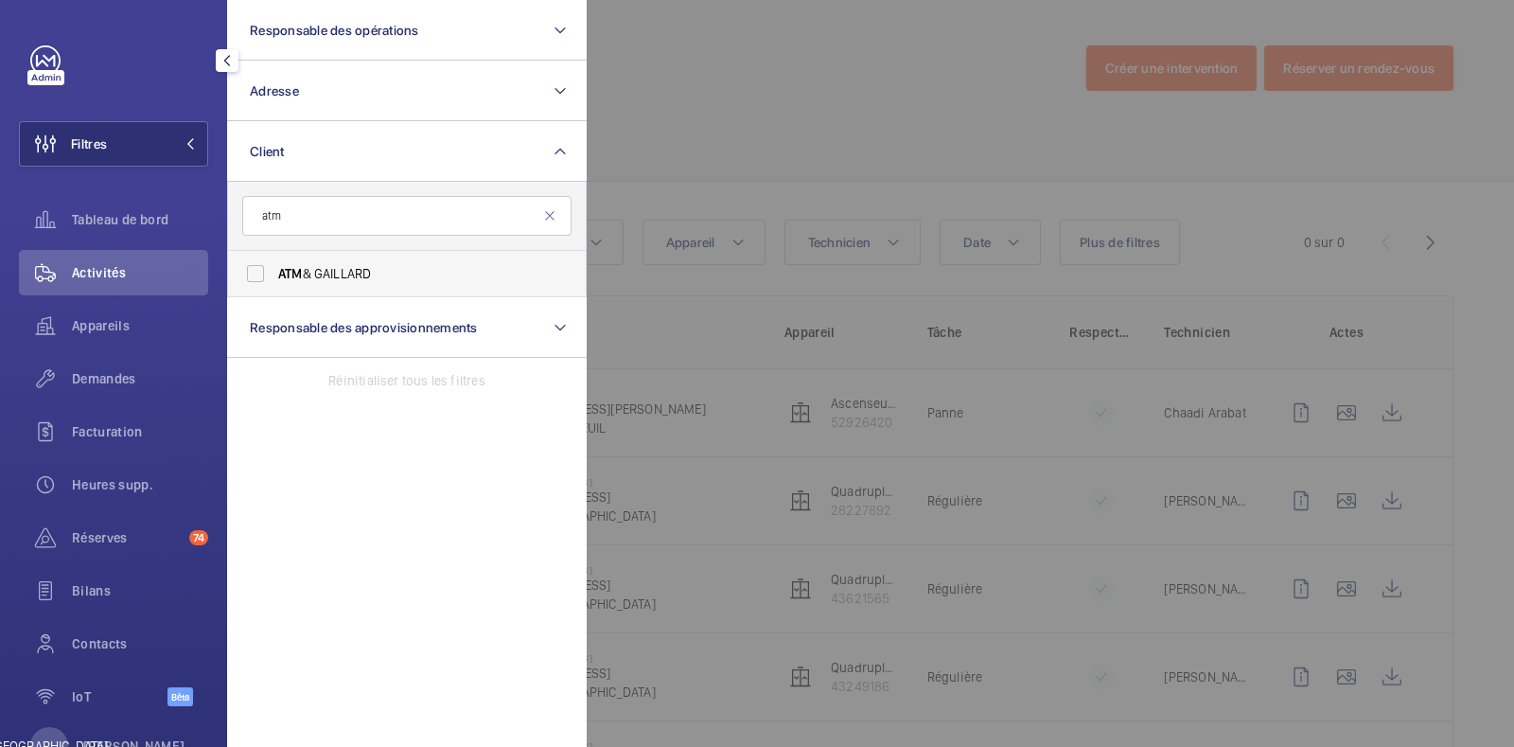
type input "atm"
click at [254, 272] on label "ATM & GAILLARD" at bounding box center [392, 273] width 329 height 45
click at [254, 272] on input "ATM & GAILLARD" at bounding box center [256, 274] width 38 height 38
checkbox input "true"
click at [123, 270] on font "Activités" at bounding box center [99, 272] width 54 height 15
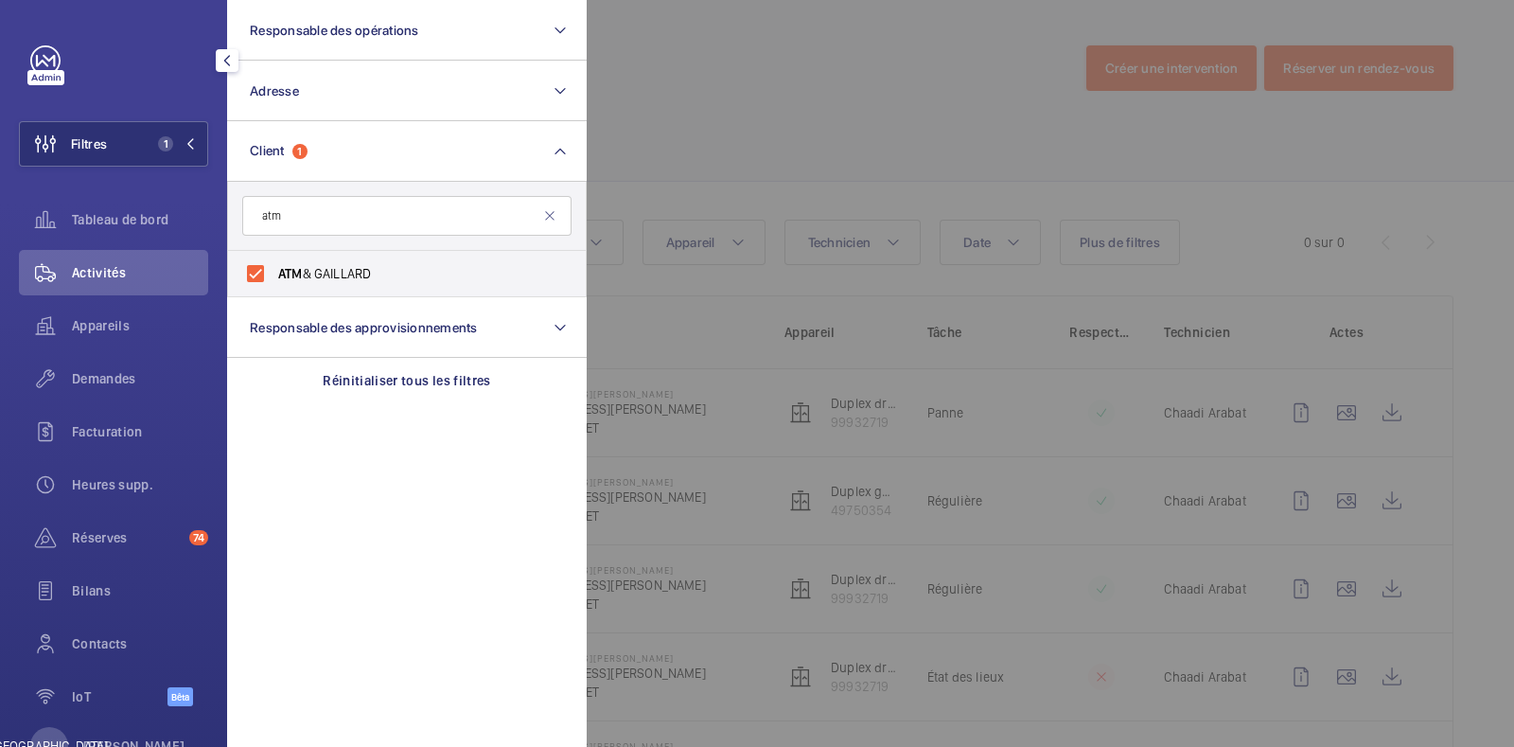
click at [951, 145] on div at bounding box center [1344, 373] width 1514 height 747
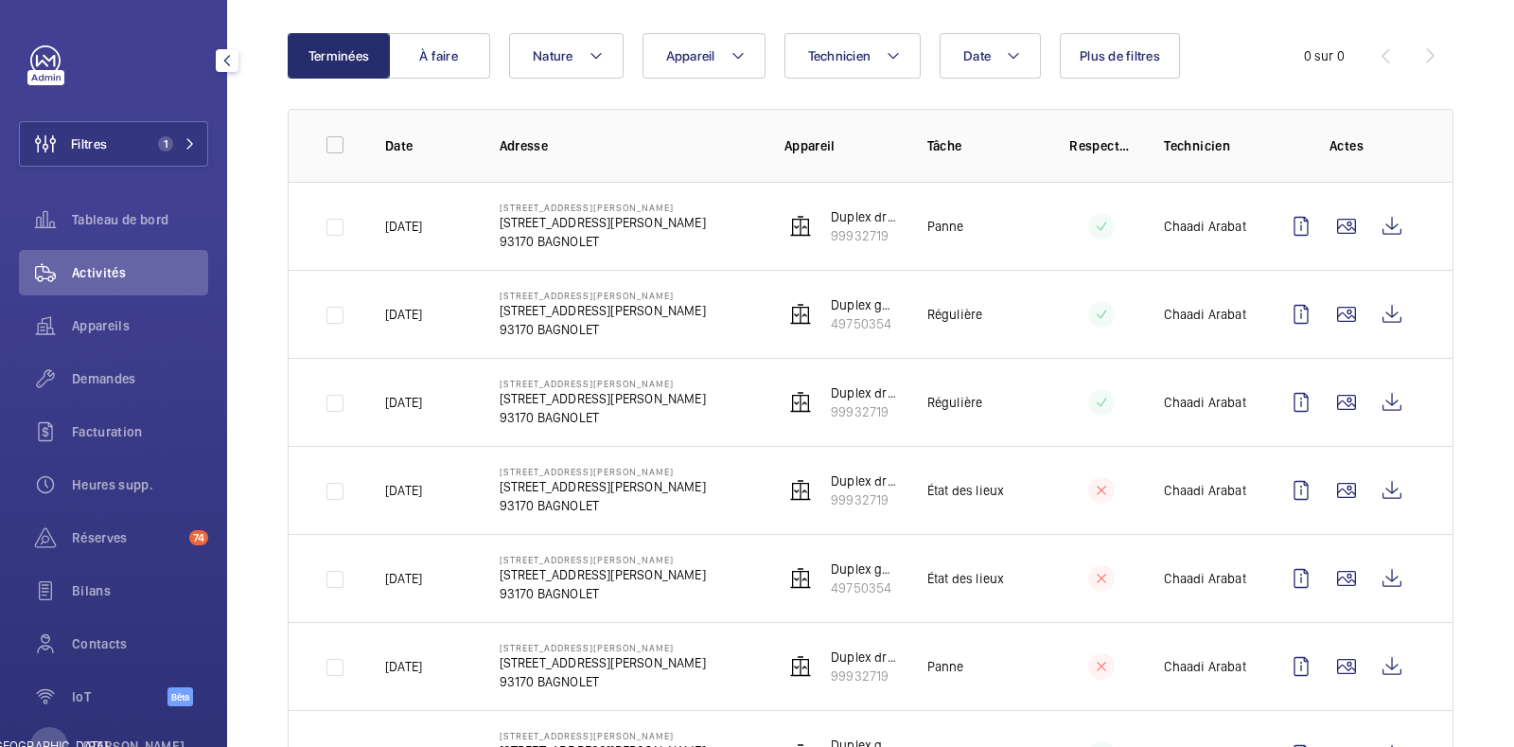
scroll to position [236, 0]
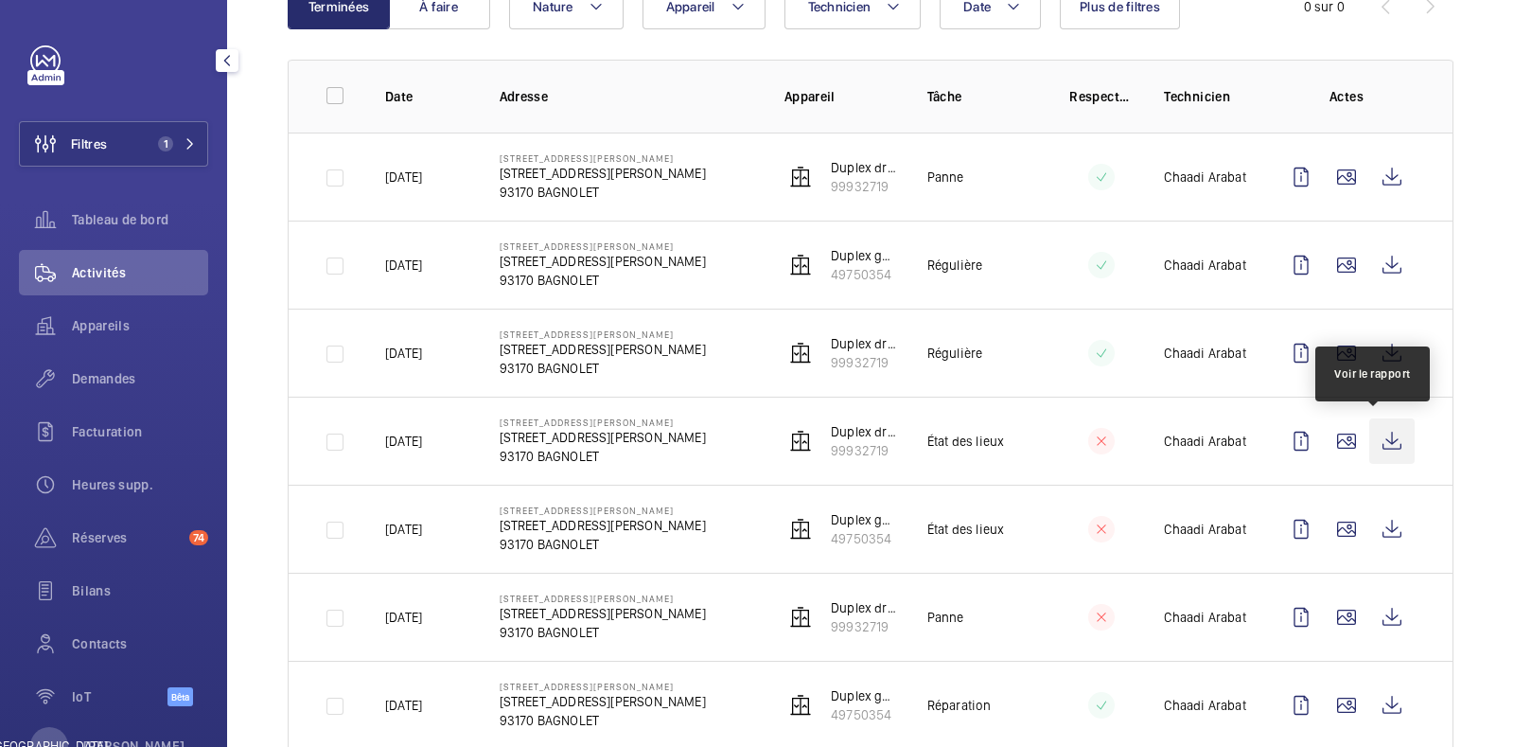
click at [1374, 446] on wm-front-icon-button at bounding box center [1391, 440] width 45 height 45
click at [1380, 446] on wm-front-icon-button at bounding box center [1391, 440] width 45 height 45
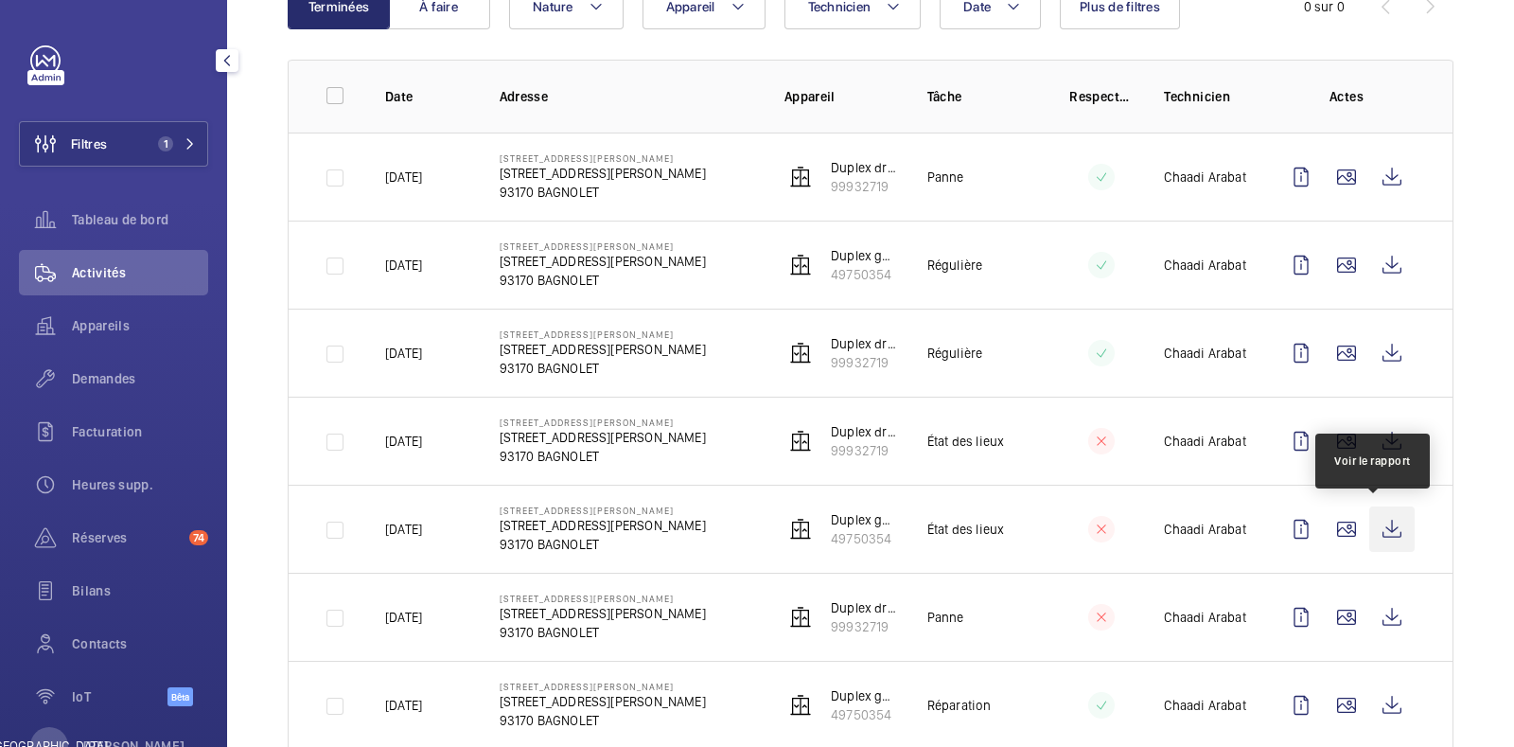
click at [1377, 525] on wm-front-icon-button at bounding box center [1391, 528] width 45 height 45
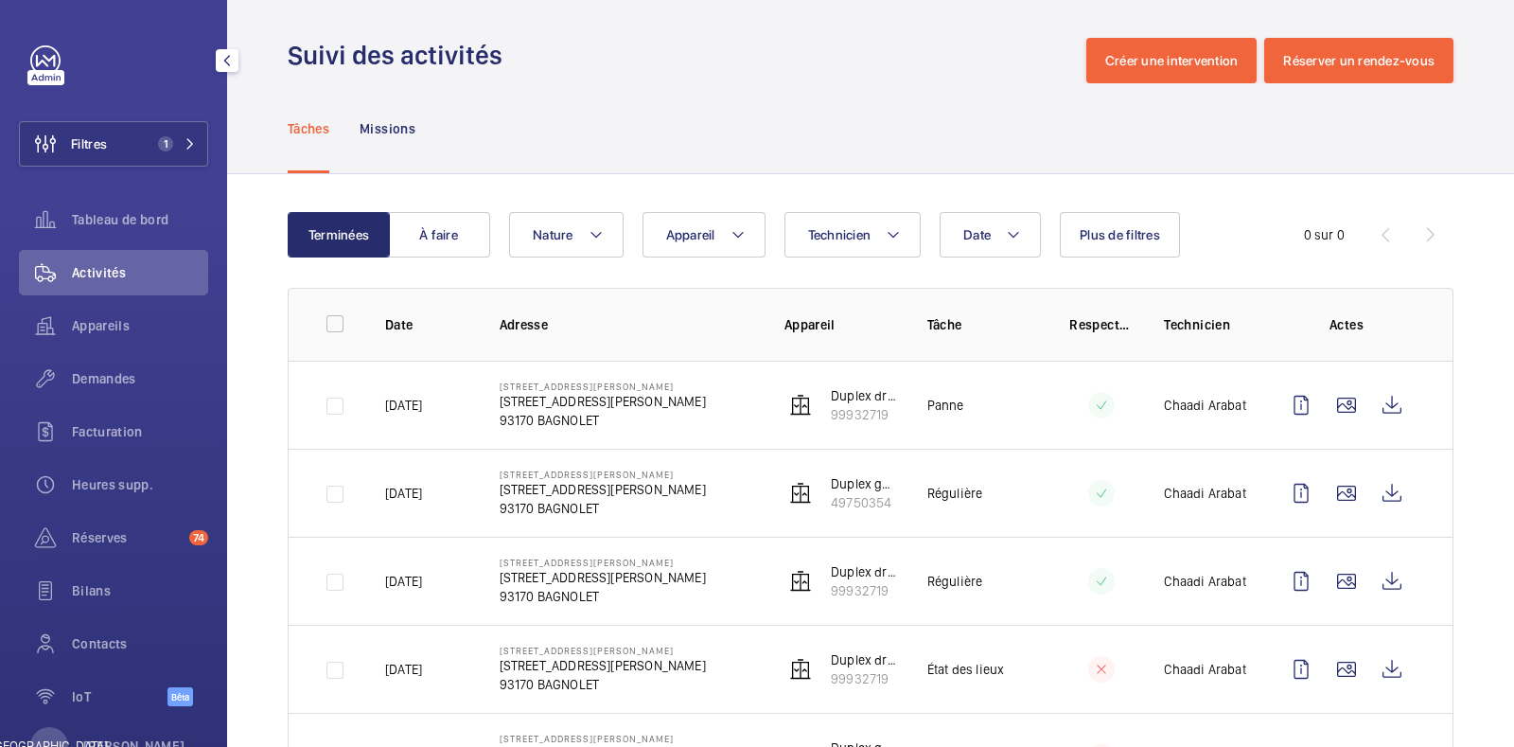
scroll to position [0, 0]
